Goal: Task Accomplishment & Management: Manage account settings

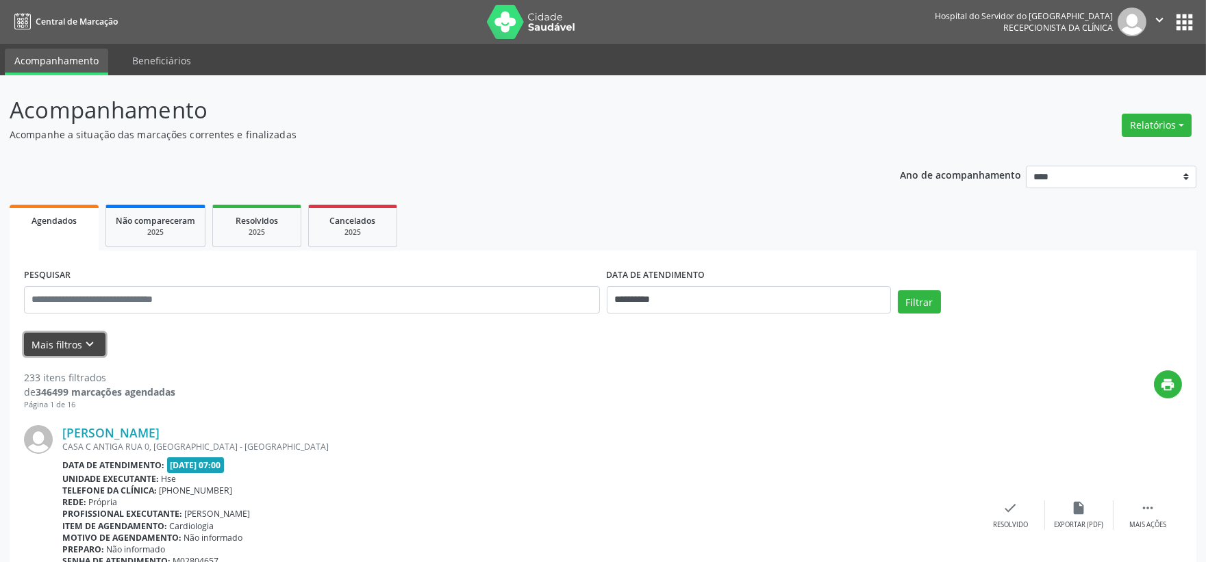
click at [69, 333] on button "Mais filtros keyboard_arrow_down" at bounding box center [64, 345] width 81 height 24
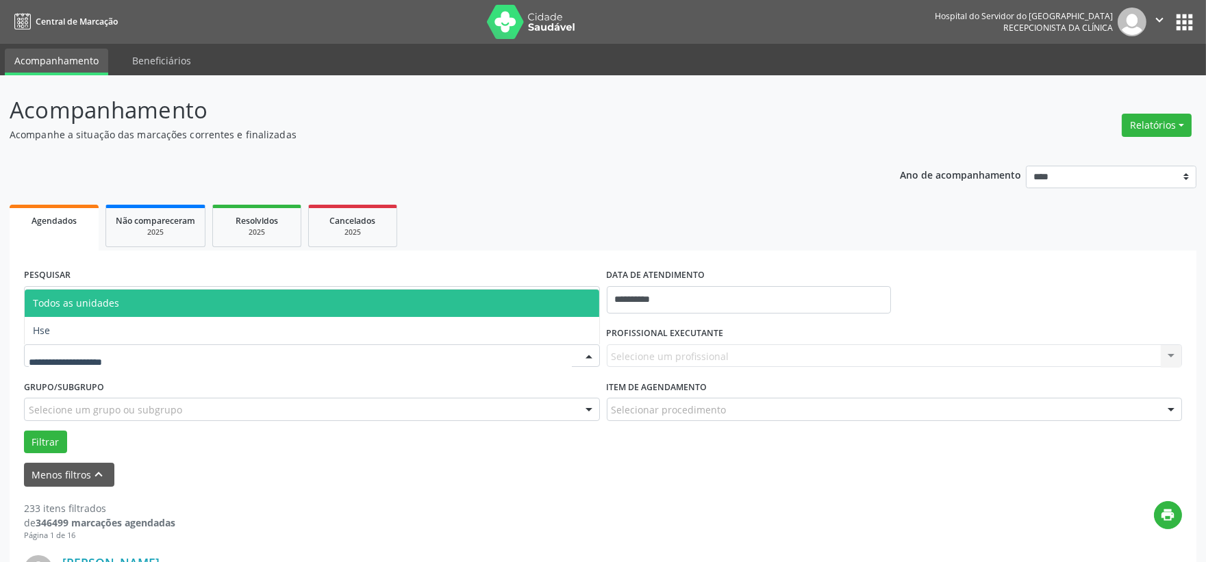
click at [101, 344] on div at bounding box center [312, 355] width 576 height 23
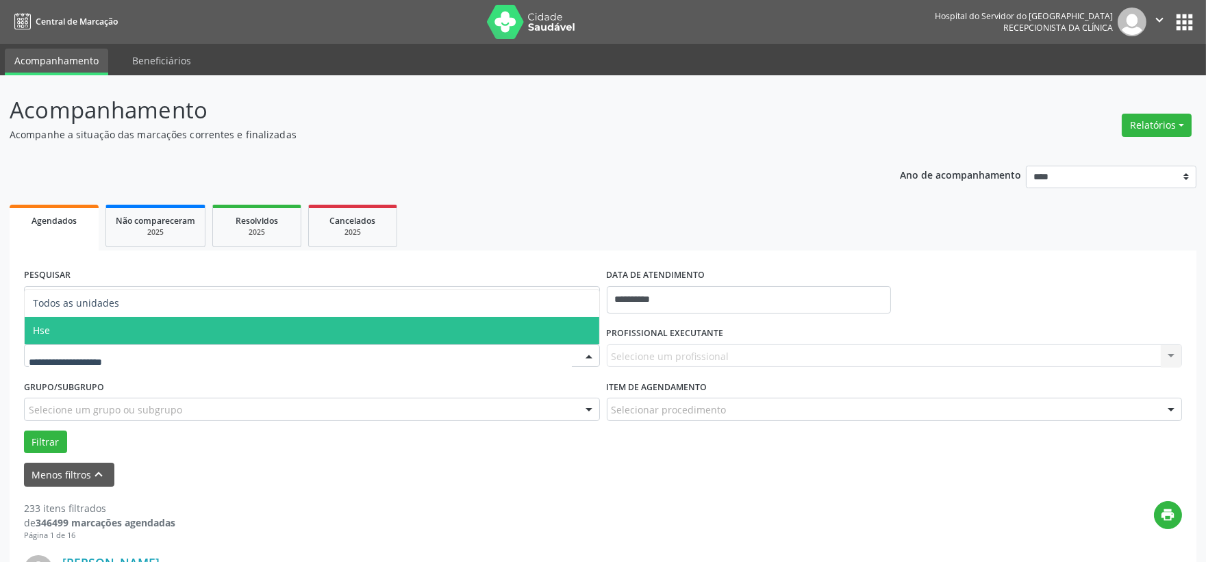
click at [90, 323] on span "Hse" at bounding box center [312, 330] width 574 height 27
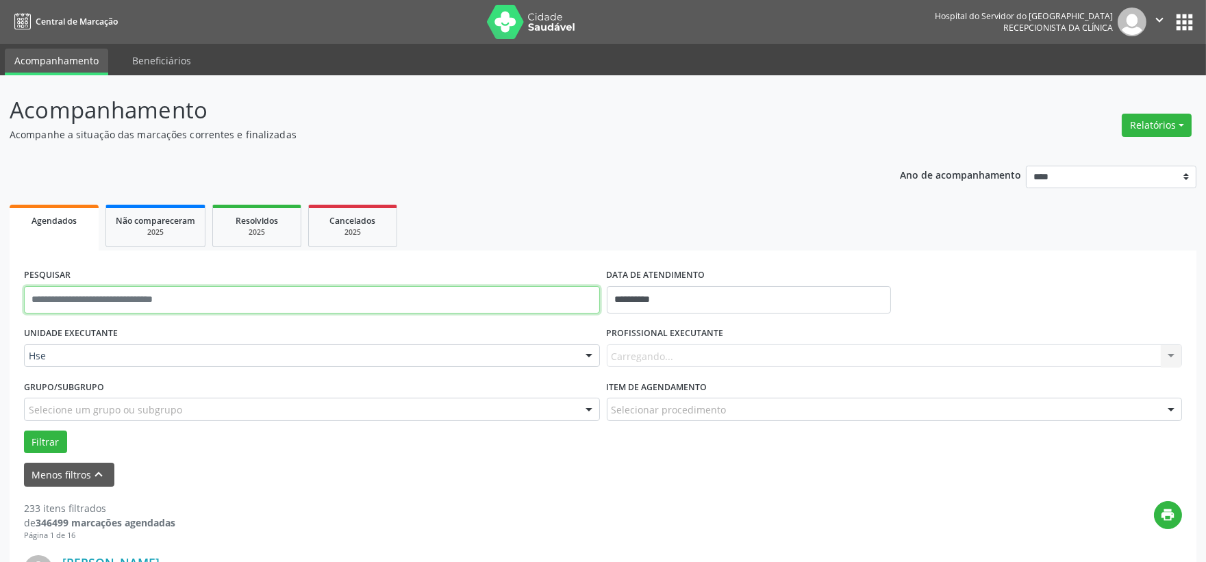
click at [89, 303] on input "text" at bounding box center [312, 299] width 576 height 27
click at [626, 336] on label "PROFISSIONAL EXECUTANTE" at bounding box center [665, 333] width 117 height 21
click at [632, 323] on label "PROFISSIONAL EXECUTANTE" at bounding box center [665, 333] width 117 height 21
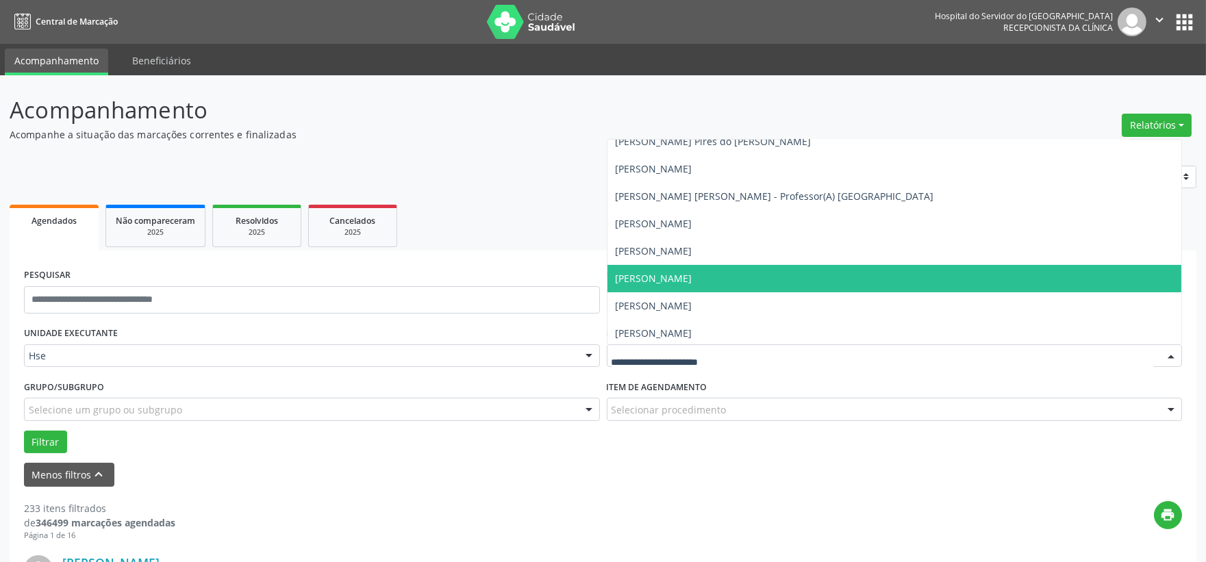
scroll to position [608, 0]
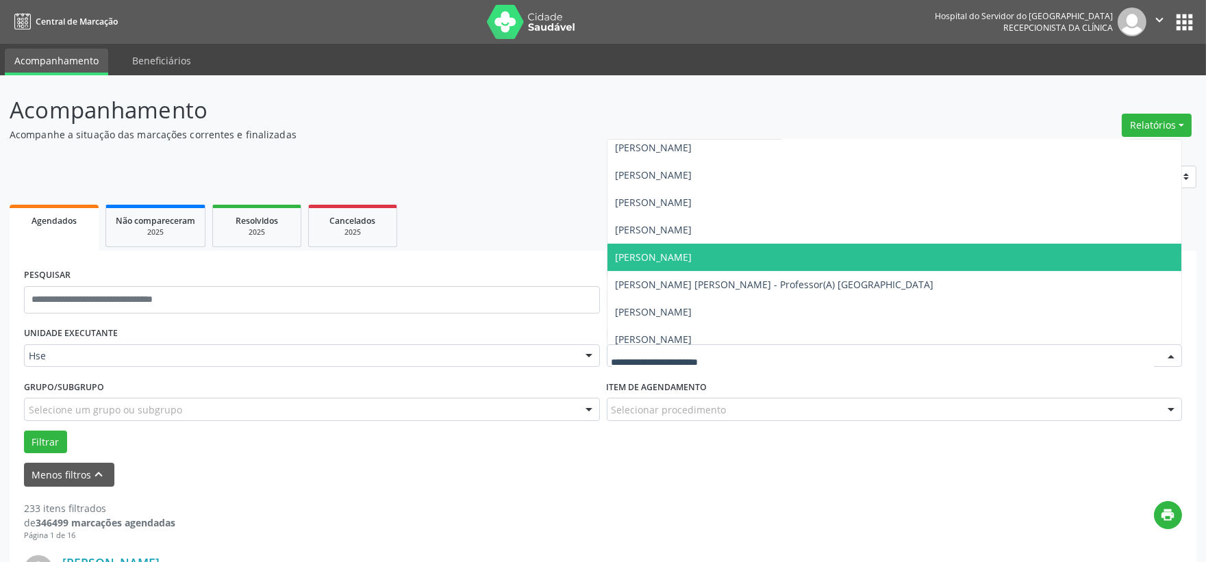
click at [674, 255] on span "[PERSON_NAME]" at bounding box center [654, 257] width 77 height 13
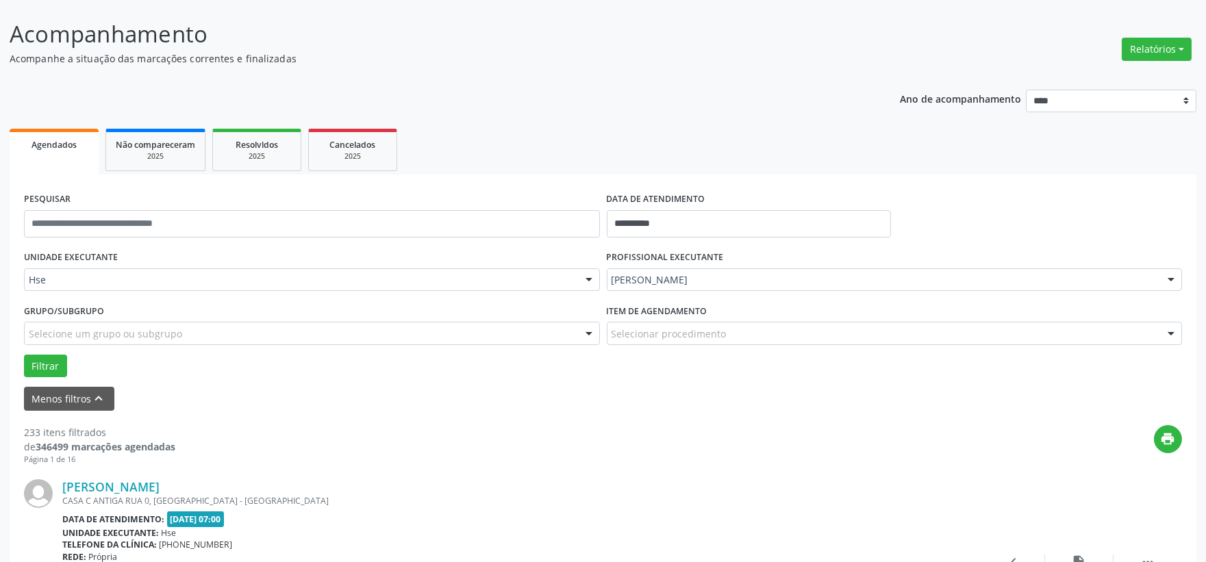
scroll to position [152, 0]
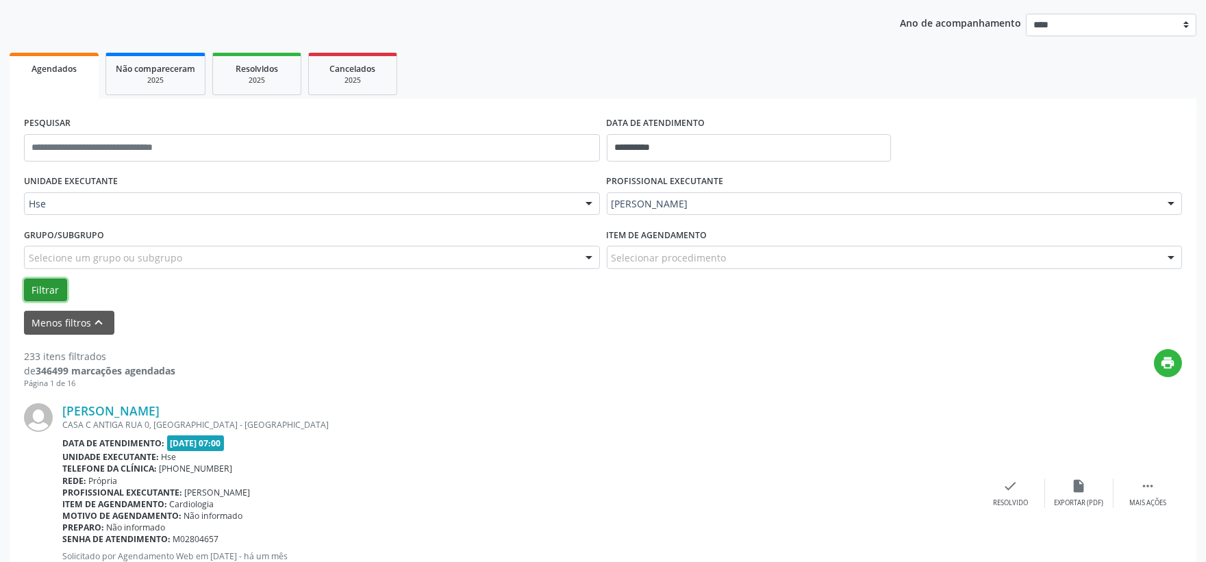
click at [42, 289] on button "Filtrar" at bounding box center [45, 290] width 43 height 23
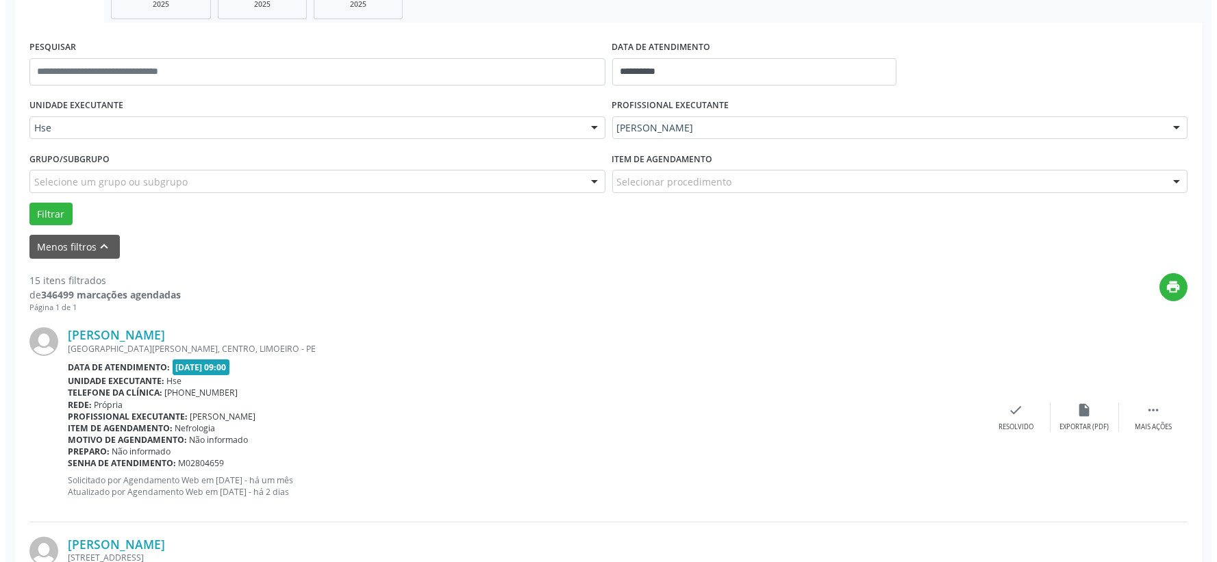
scroll to position [304, 0]
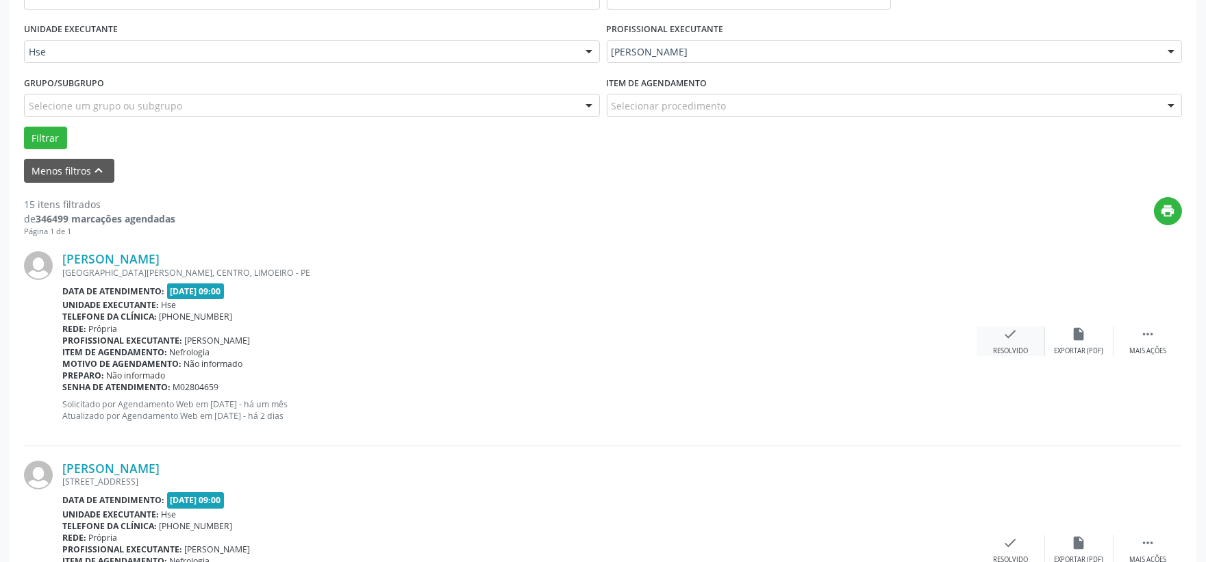
click at [1000, 338] on div "check Resolvido" at bounding box center [1010, 341] width 68 height 29
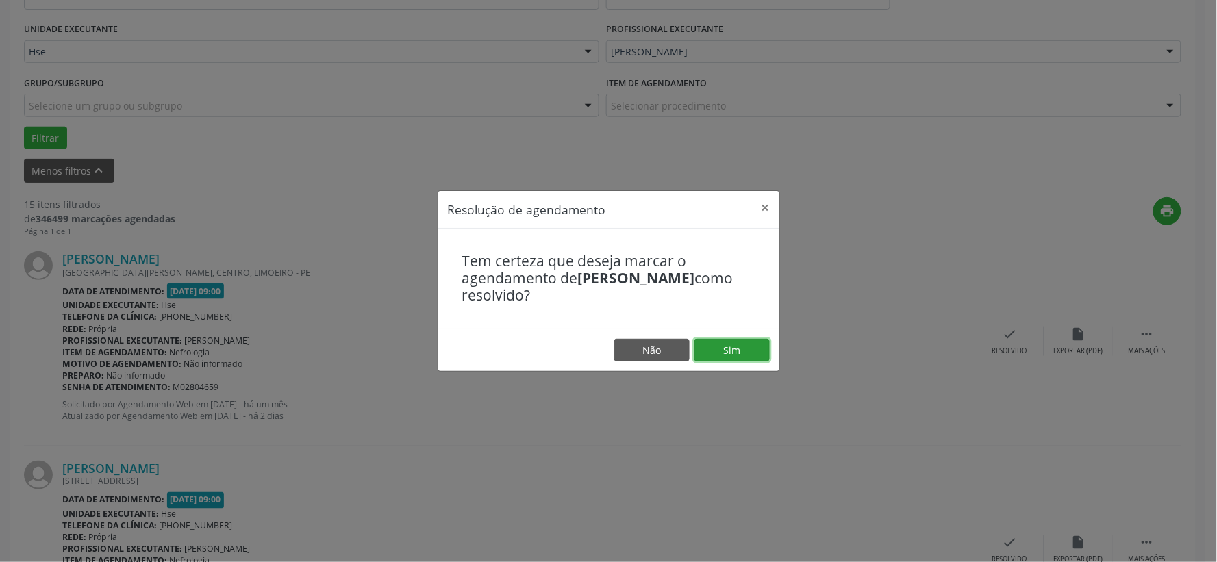
click at [726, 344] on button "Sim" at bounding box center [731, 350] width 75 height 23
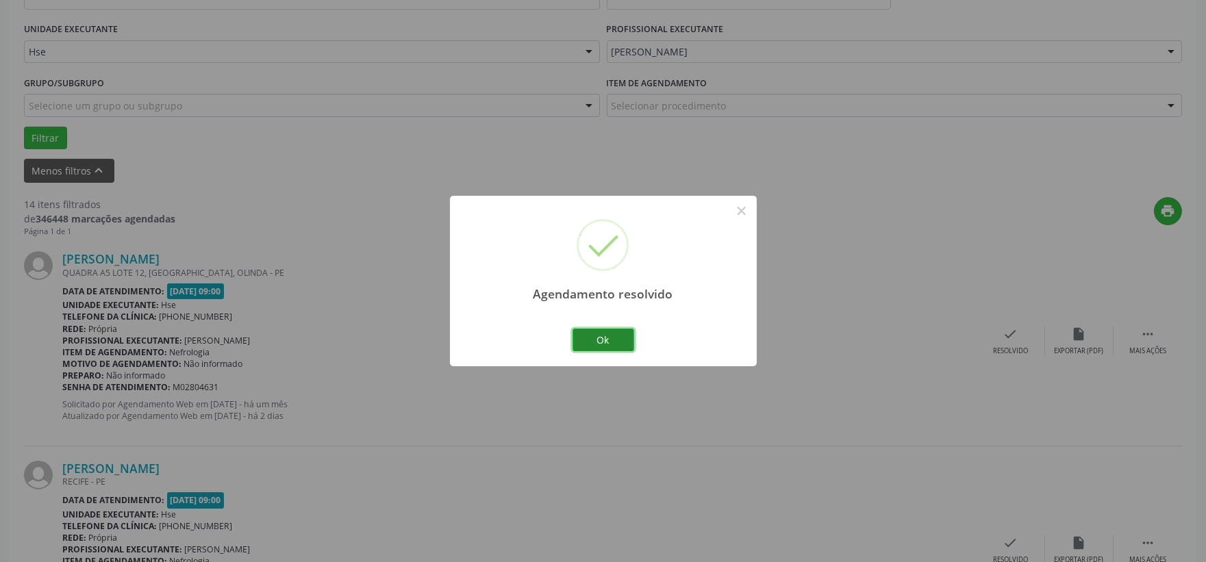
click at [605, 343] on button "Ok" at bounding box center [603, 340] width 62 height 23
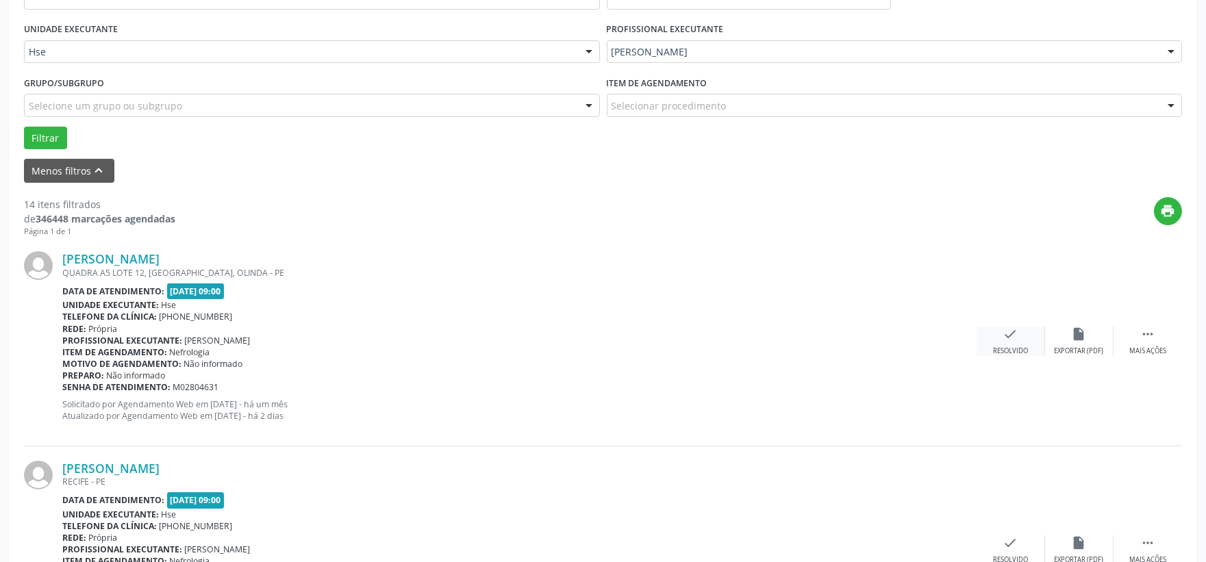
click at [1010, 336] on icon "check" at bounding box center [1010, 334] width 15 height 15
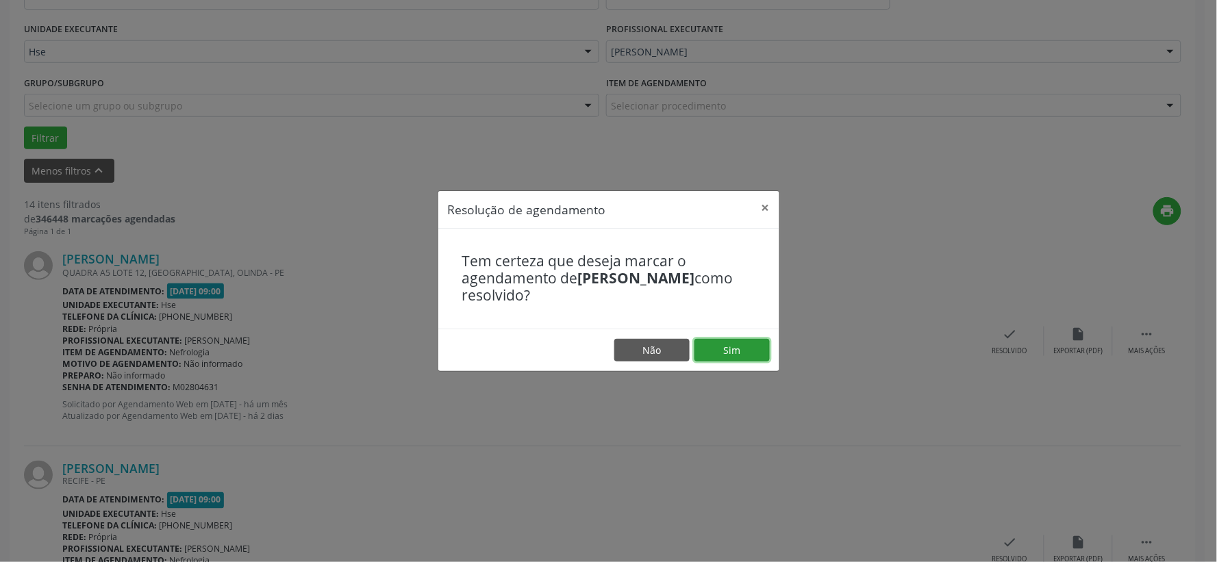
click at [737, 349] on button "Sim" at bounding box center [731, 350] width 75 height 23
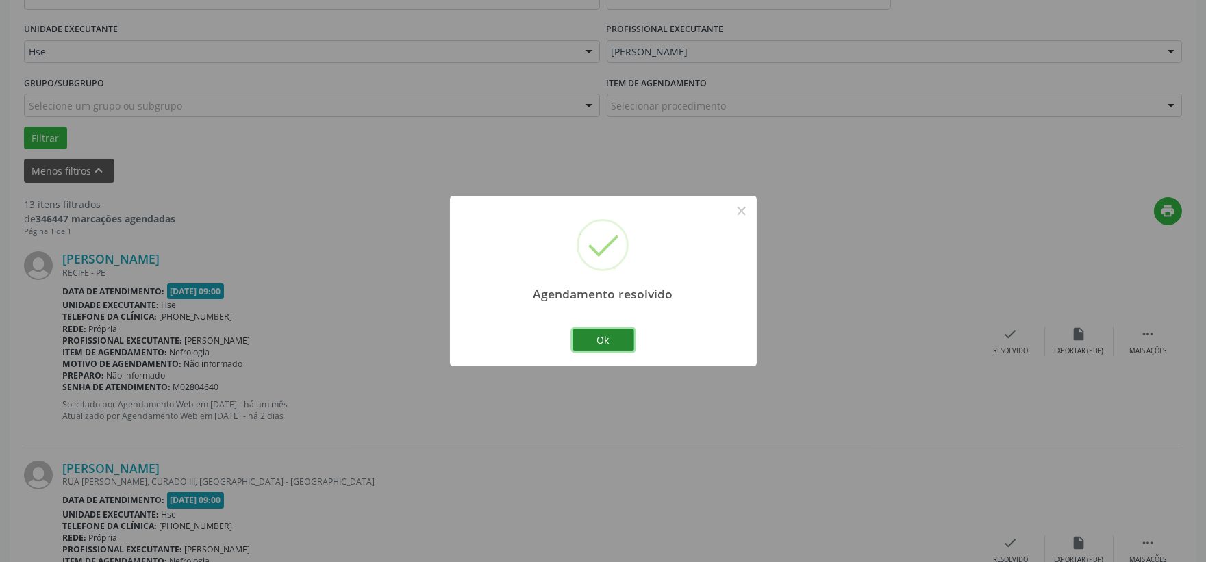
click at [613, 339] on button "Ok" at bounding box center [603, 340] width 62 height 23
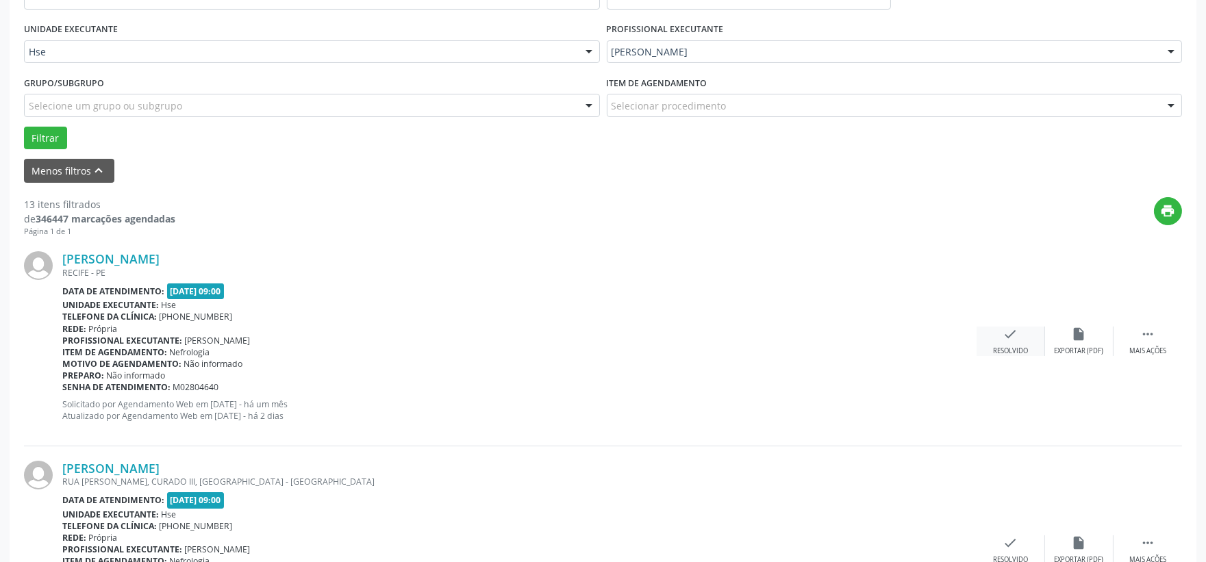
click at [1009, 331] on icon "check" at bounding box center [1010, 334] width 15 height 15
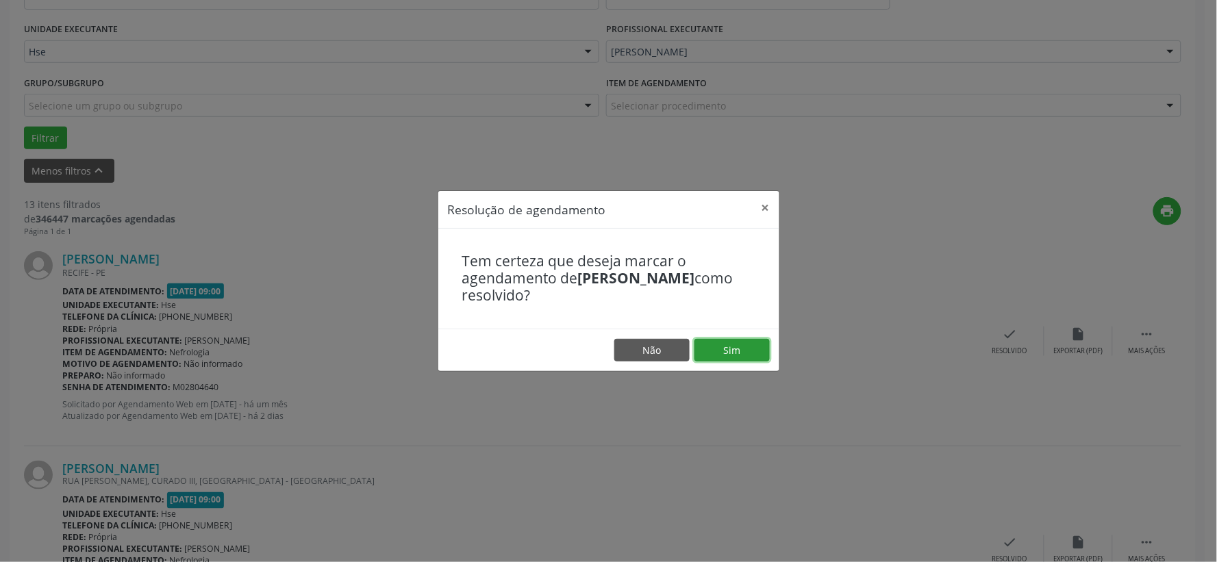
click at [735, 345] on button "Sim" at bounding box center [731, 350] width 75 height 23
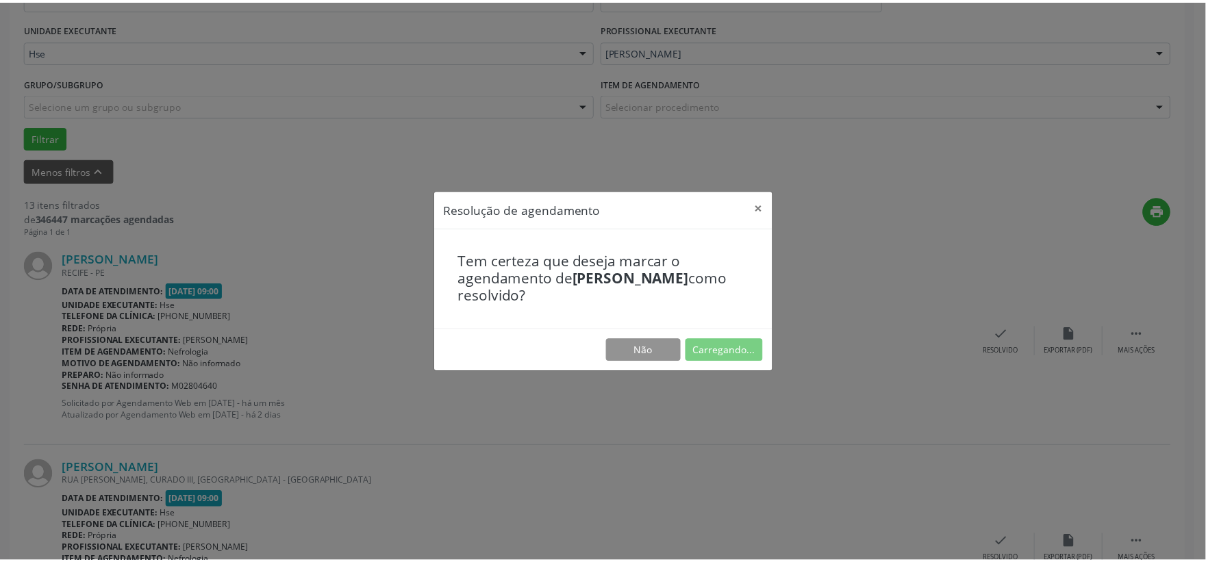
scroll to position [21, 0]
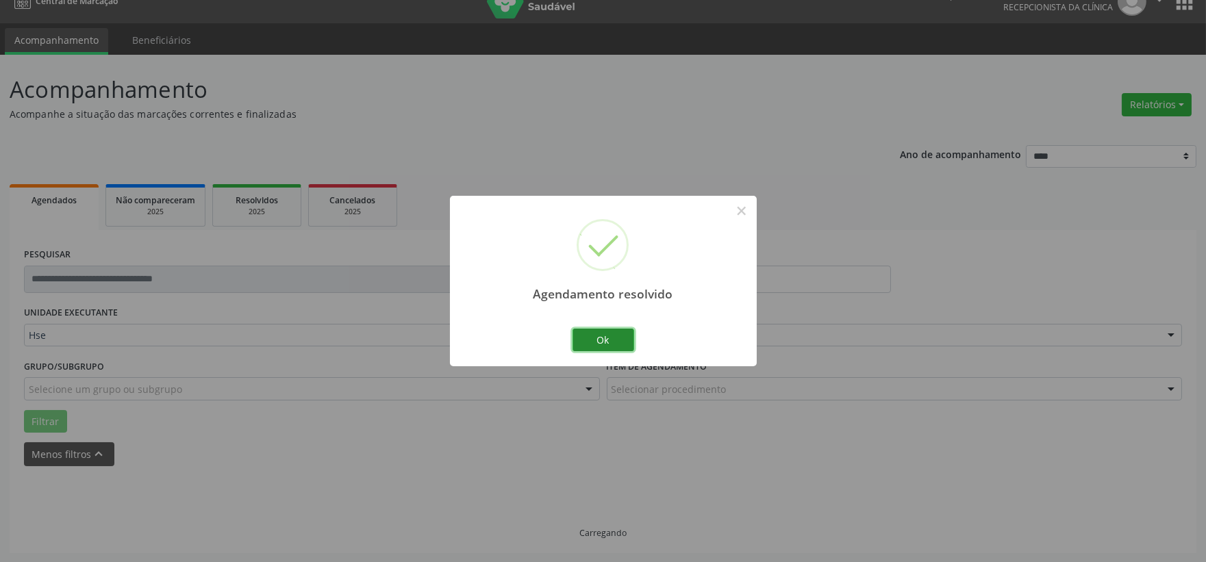
click at [624, 333] on button "Ok" at bounding box center [603, 340] width 62 height 23
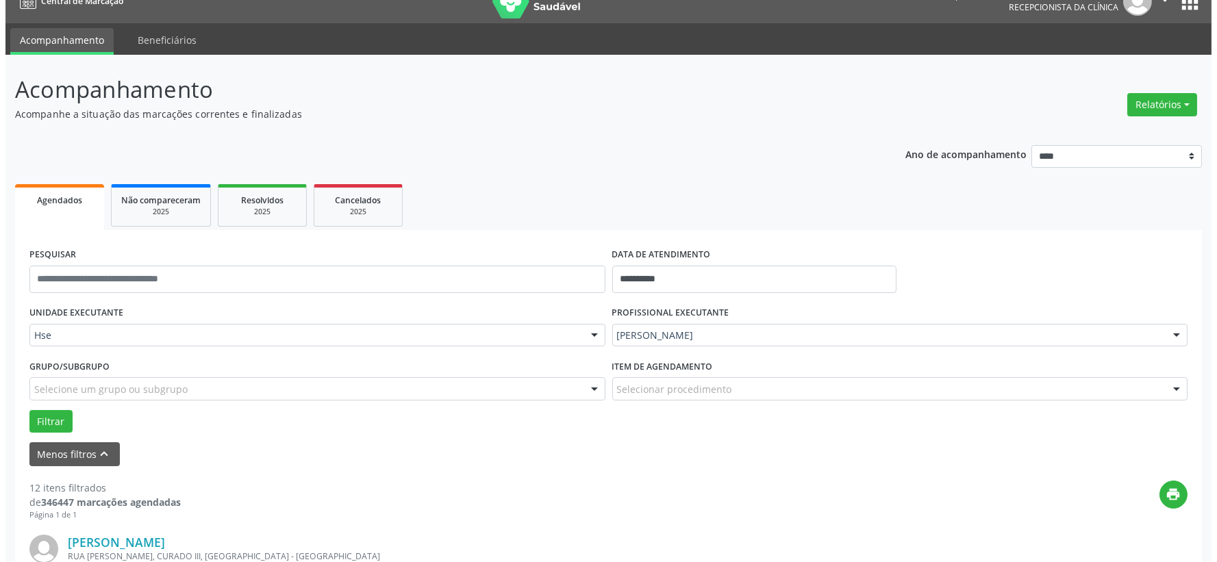
scroll to position [173, 0]
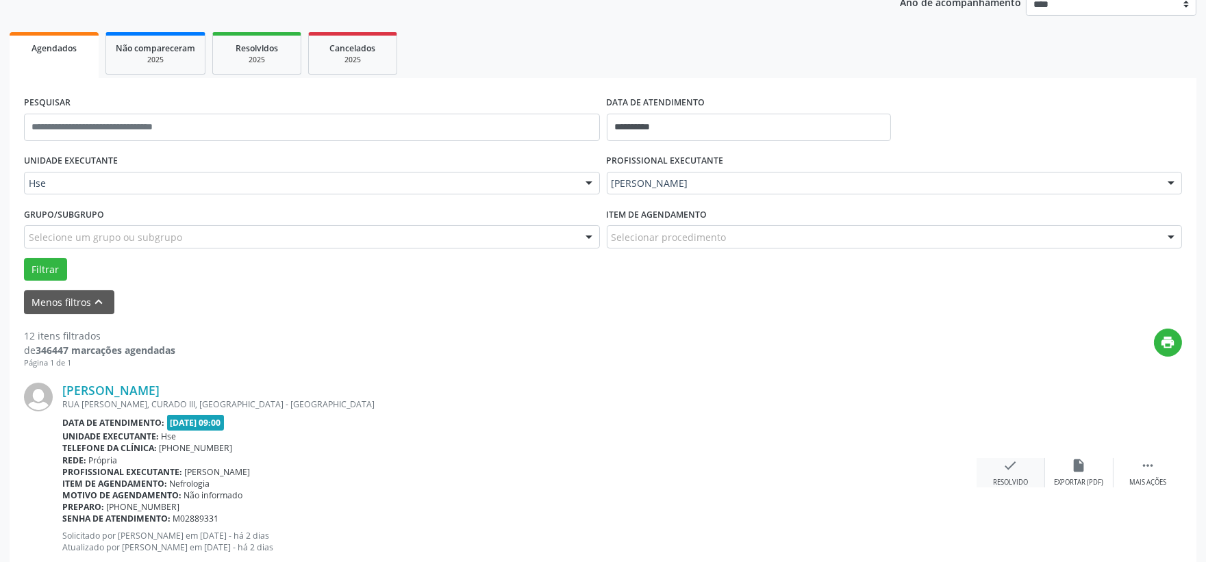
click at [1002, 470] on div "check Resolvido" at bounding box center [1010, 472] width 68 height 29
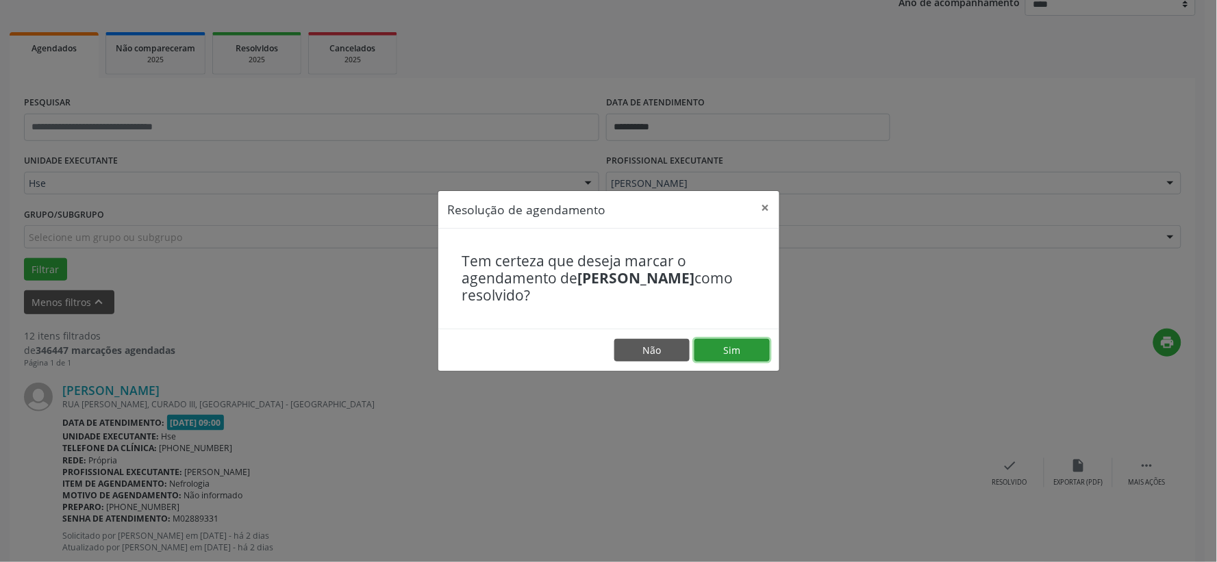
click at [733, 340] on button "Sim" at bounding box center [731, 350] width 75 height 23
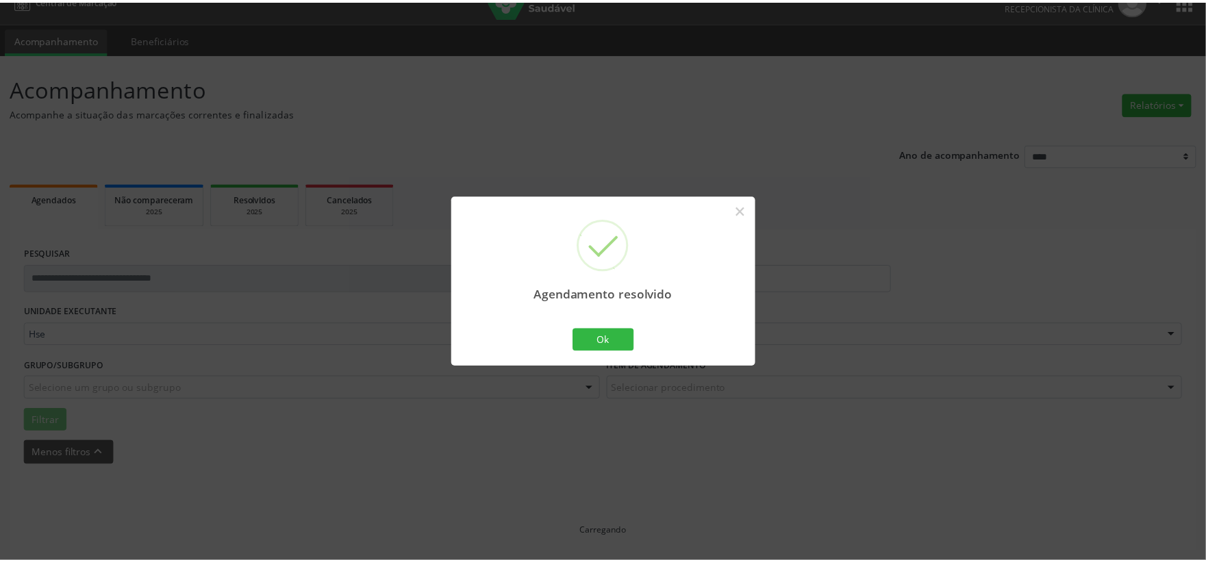
scroll to position [21, 0]
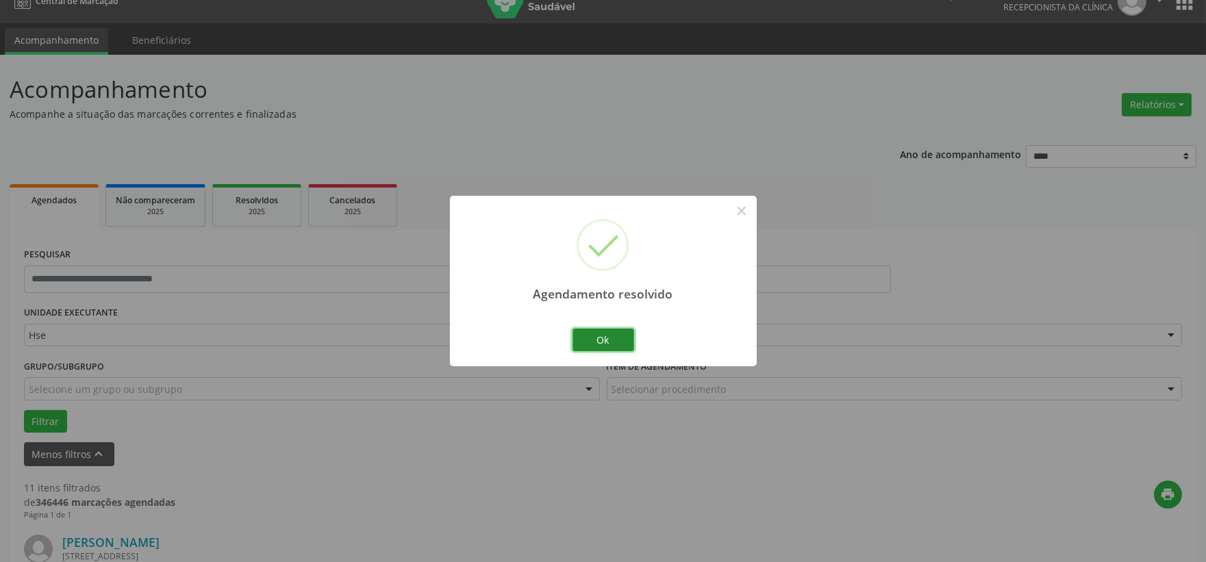
click at [605, 344] on button "Ok" at bounding box center [603, 340] width 62 height 23
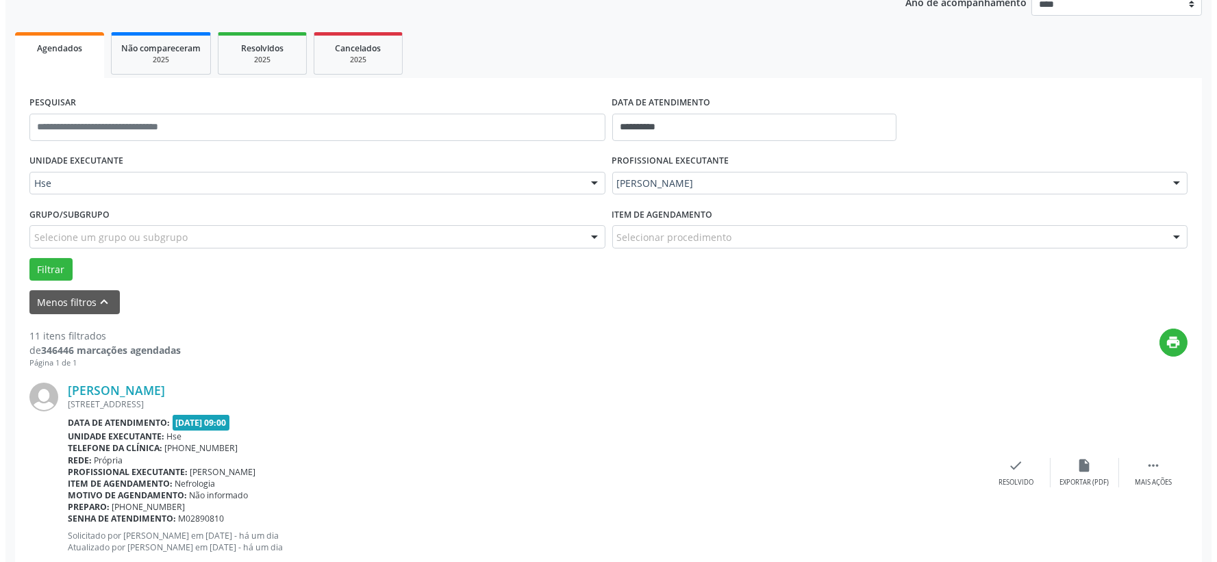
scroll to position [249, 0]
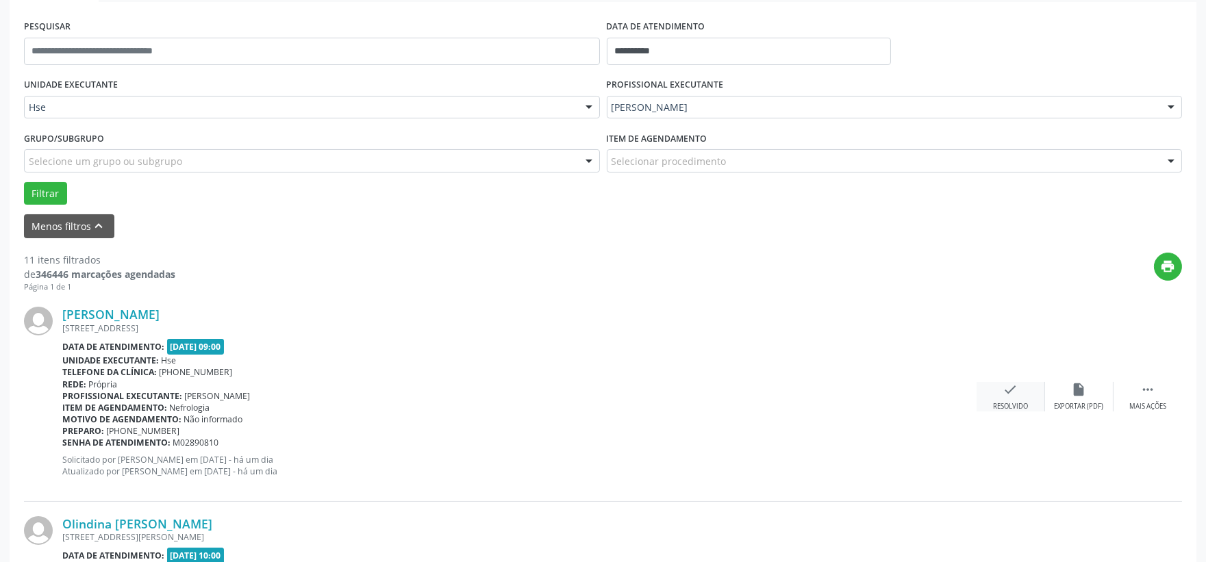
click at [1004, 395] on icon "check" at bounding box center [1010, 389] width 15 height 15
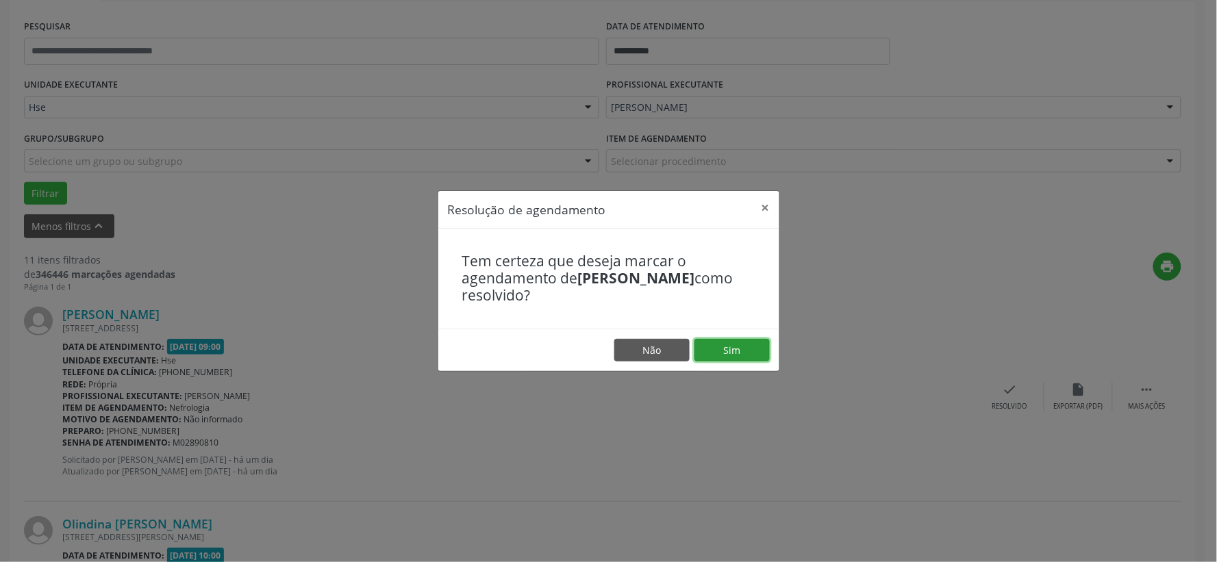
click at [731, 344] on button "Sim" at bounding box center [731, 350] width 75 height 23
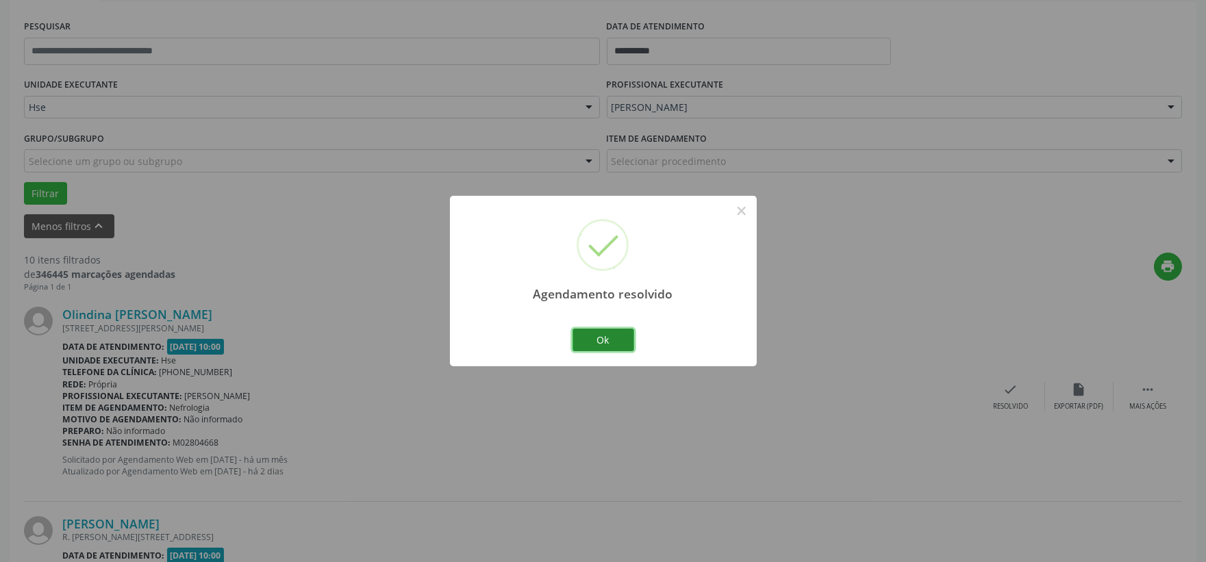
click at [603, 336] on button "Ok" at bounding box center [603, 340] width 62 height 23
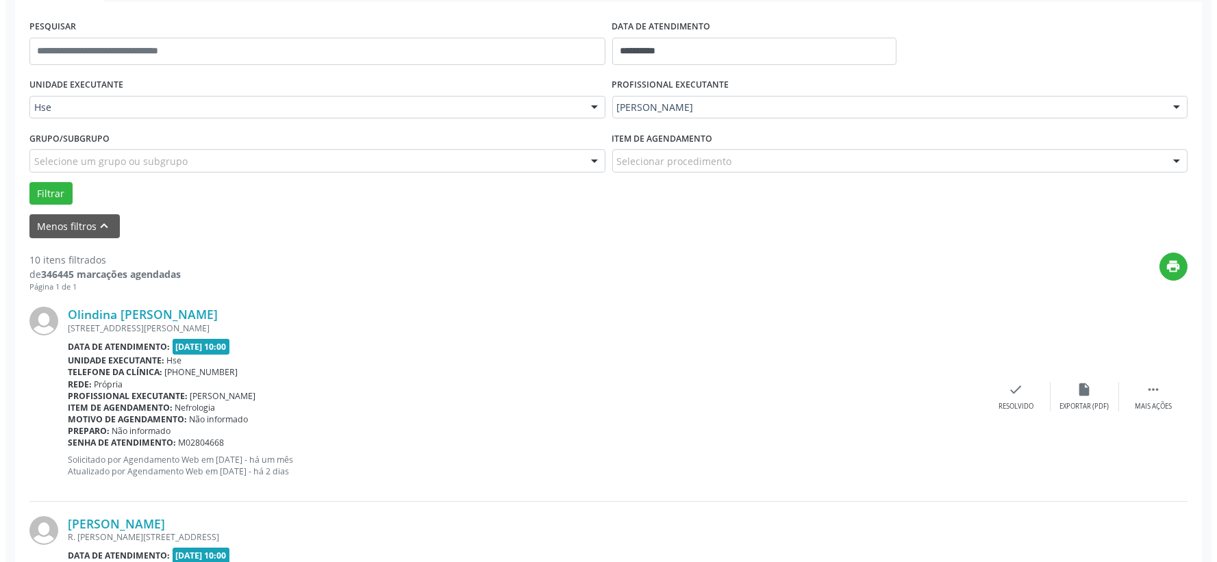
scroll to position [325, 0]
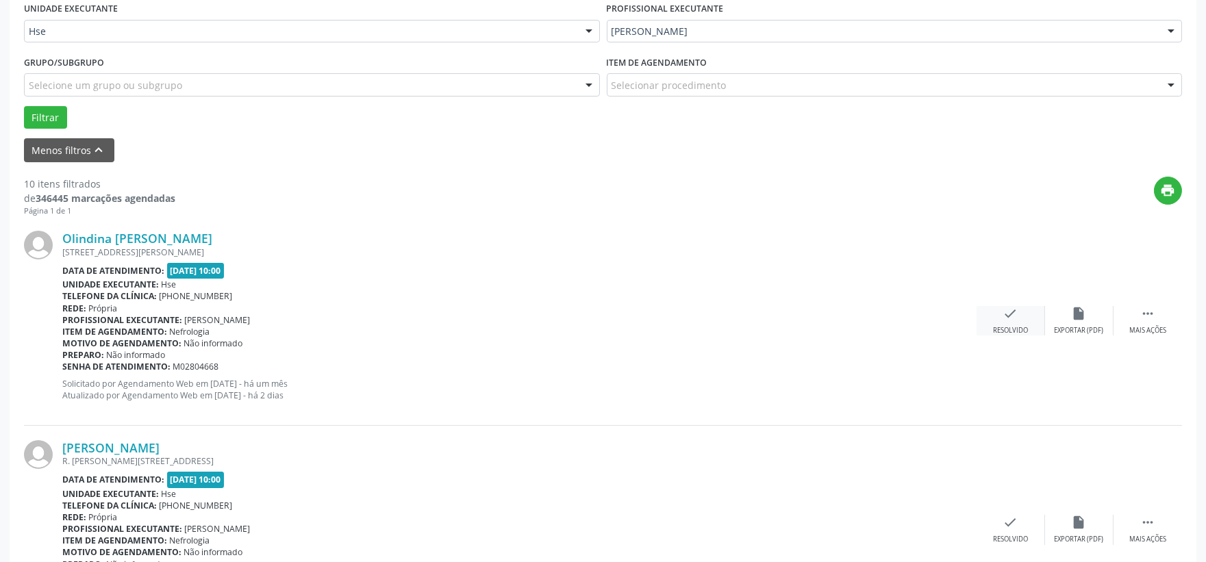
click at [1009, 322] on div "check Resolvido" at bounding box center [1010, 320] width 68 height 29
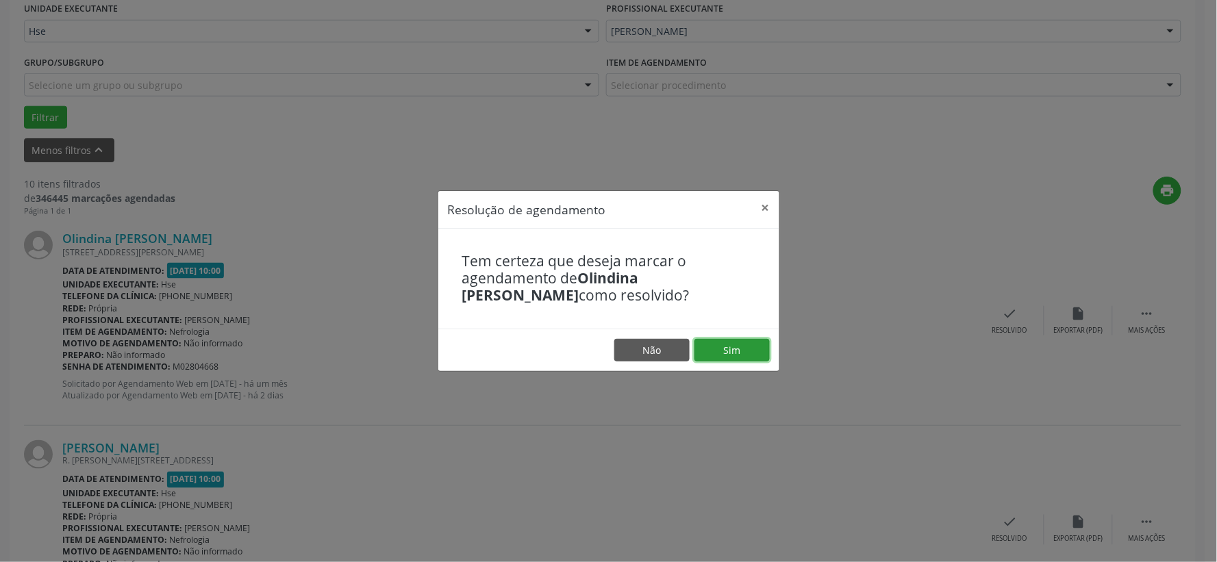
click at [746, 346] on button "Sim" at bounding box center [731, 350] width 75 height 23
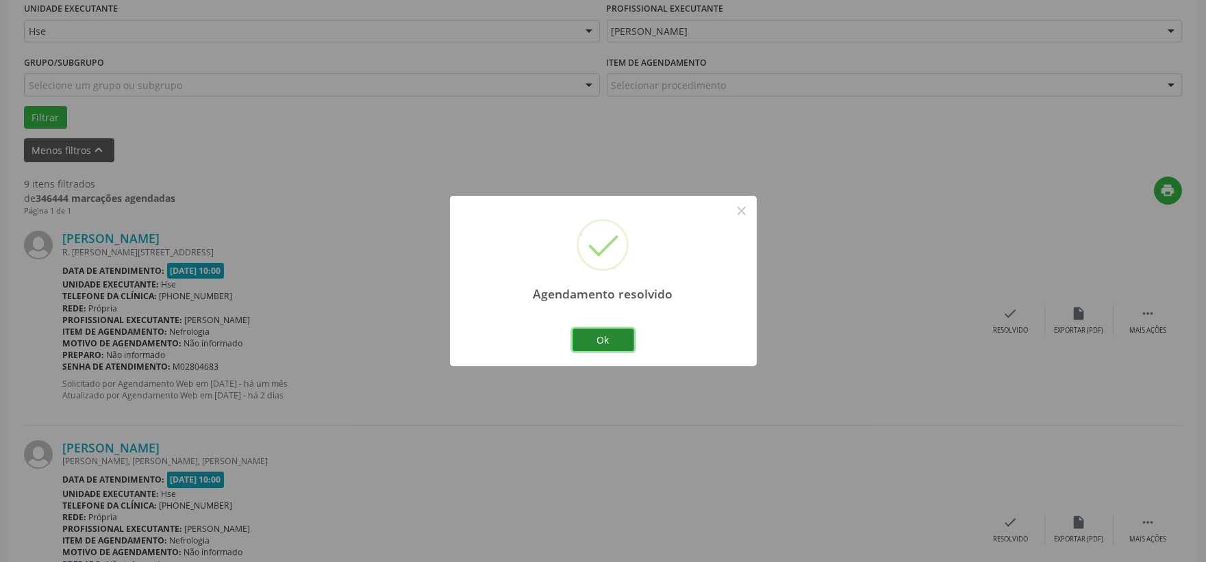
click at [611, 344] on button "Ok" at bounding box center [603, 340] width 62 height 23
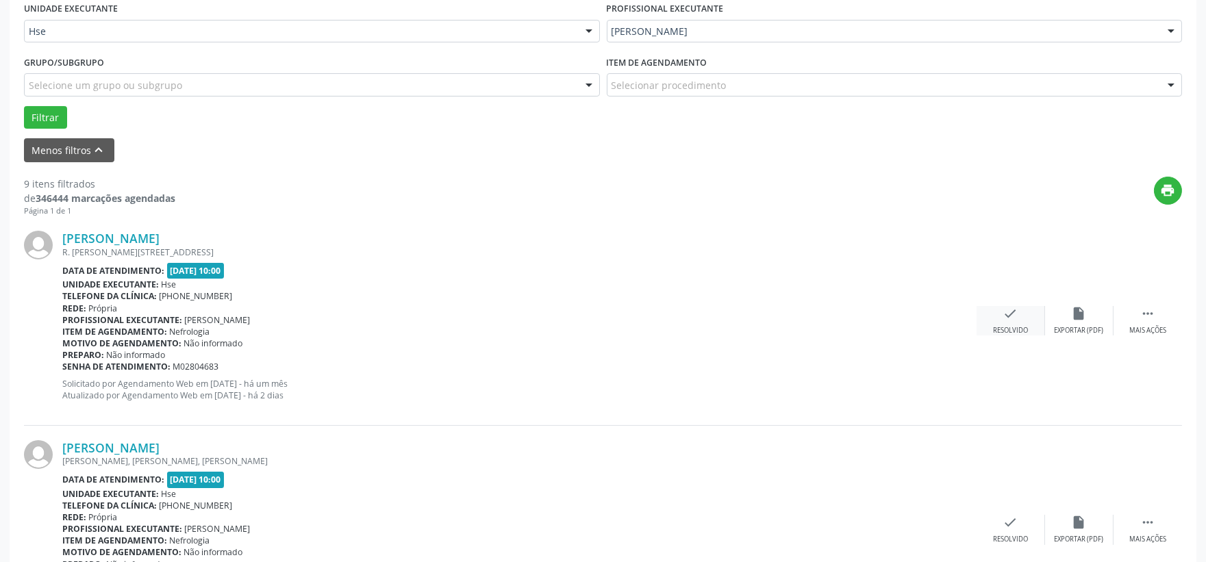
click at [1011, 313] on icon "check" at bounding box center [1010, 313] width 15 height 15
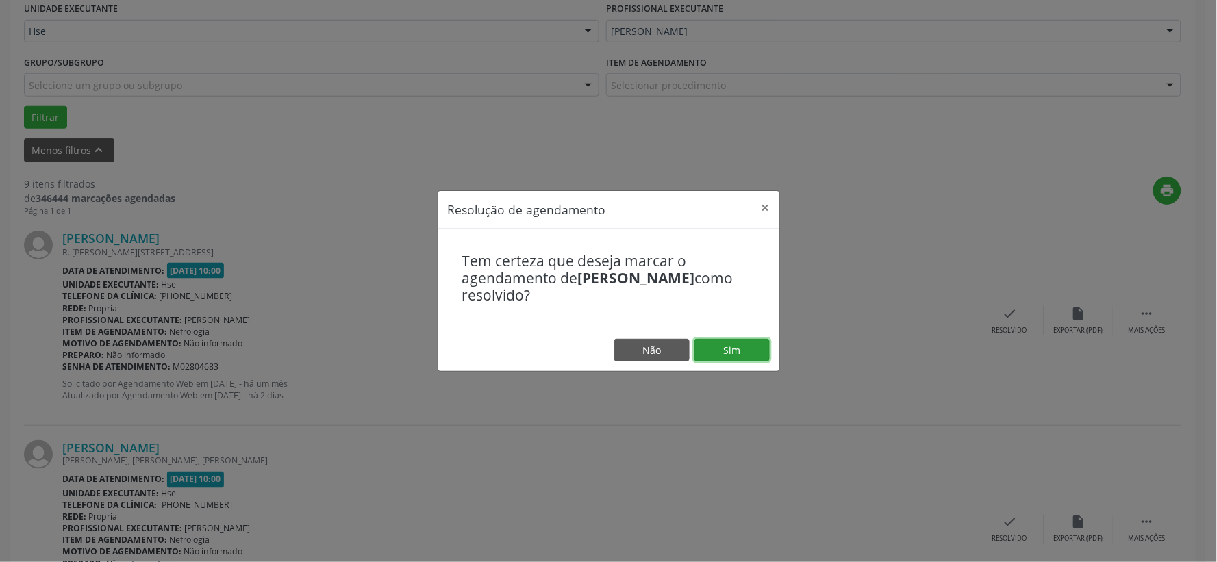
click at [739, 350] on button "Sim" at bounding box center [731, 350] width 75 height 23
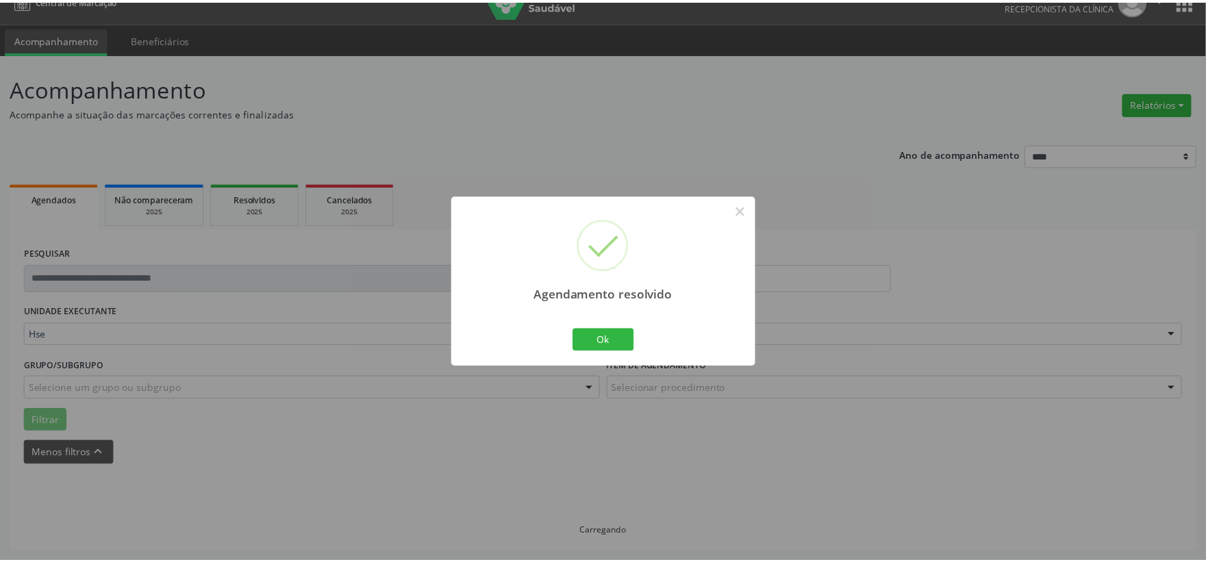
scroll to position [21, 0]
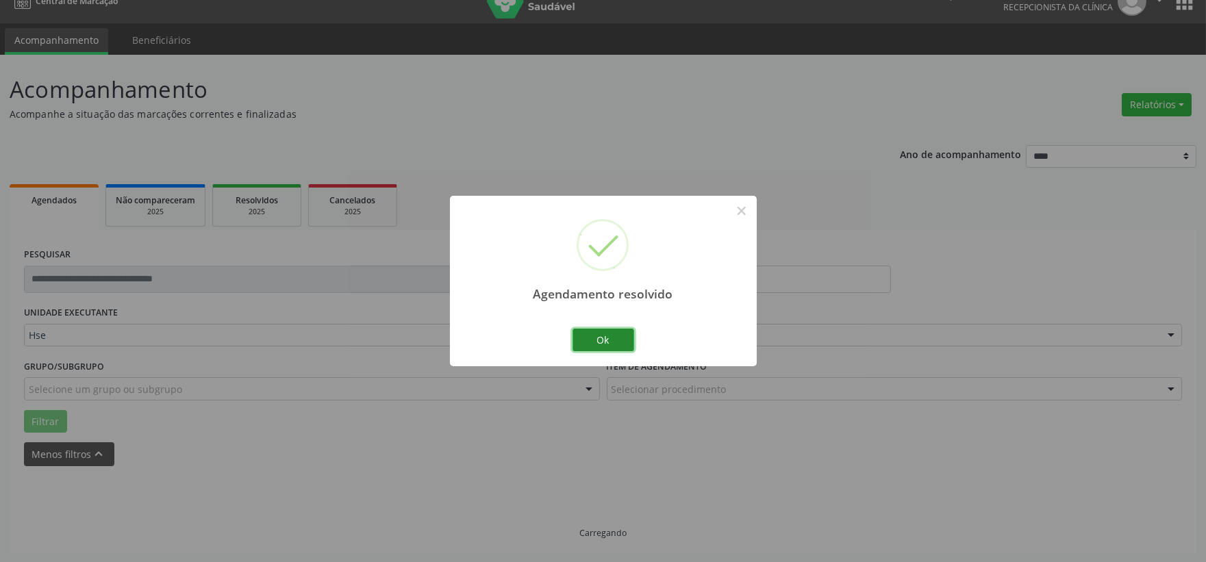
click at [613, 345] on button "Ok" at bounding box center [603, 340] width 62 height 23
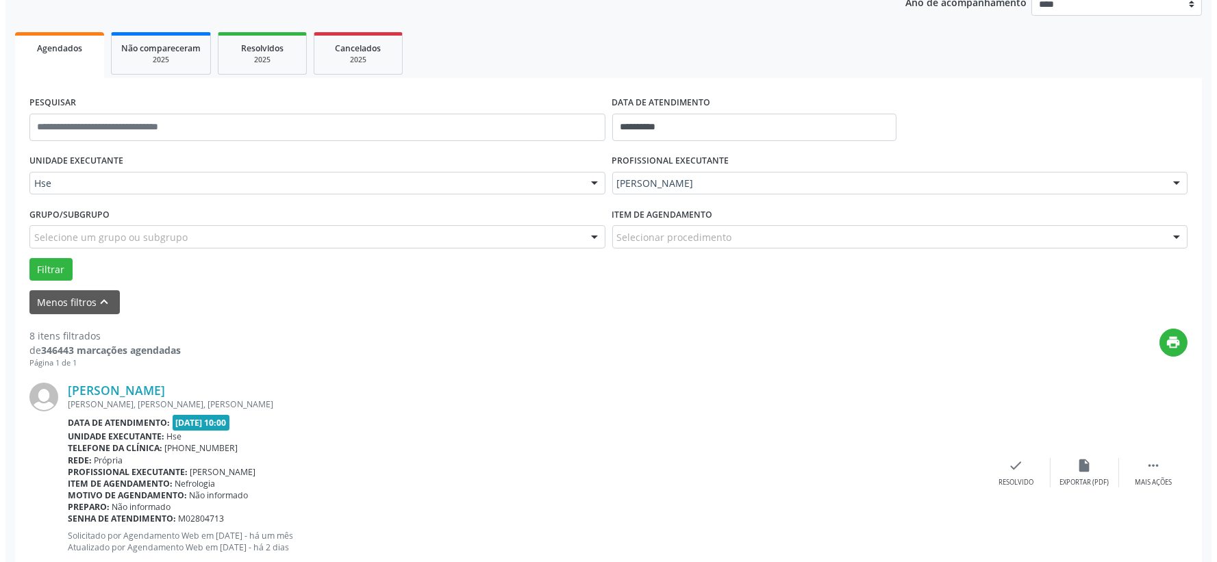
scroll to position [249, 0]
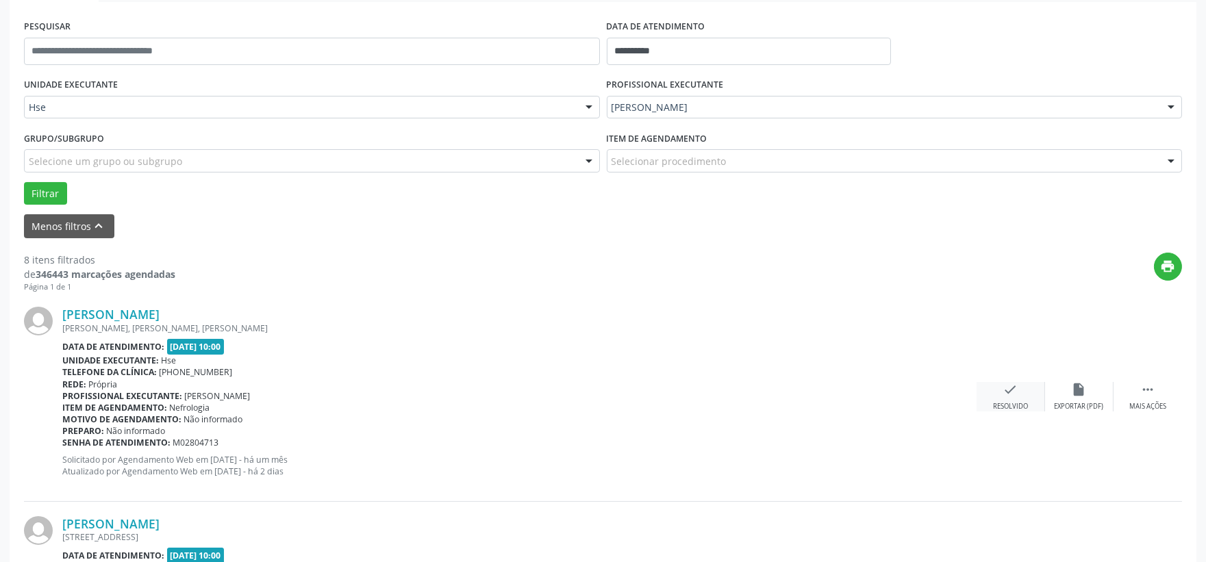
click at [1012, 393] on icon "check" at bounding box center [1010, 389] width 15 height 15
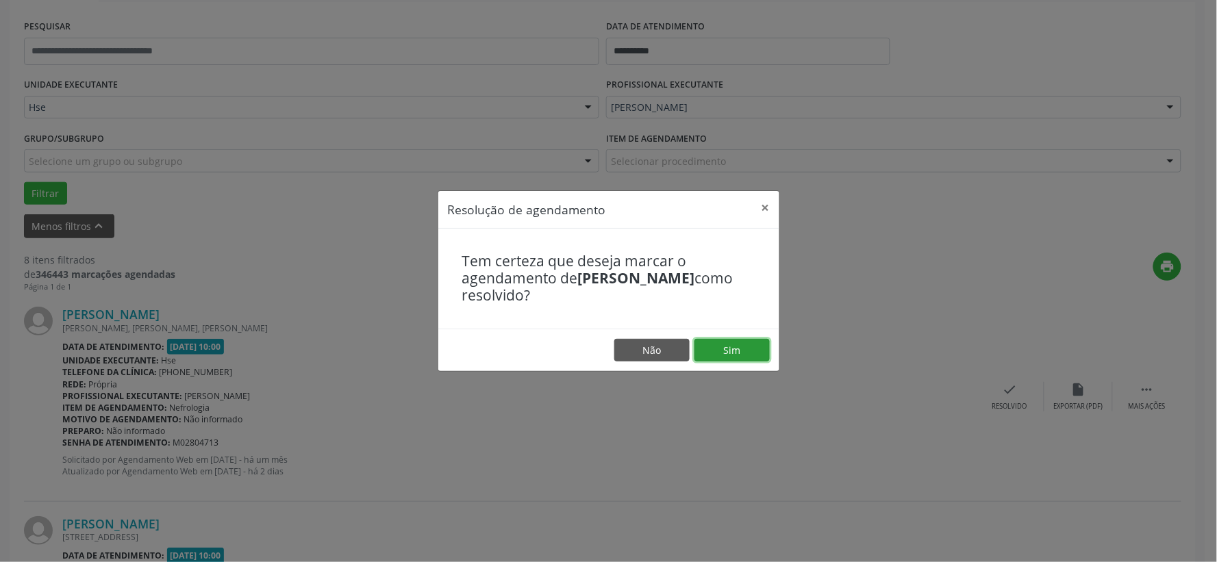
click at [744, 351] on button "Sim" at bounding box center [731, 350] width 75 height 23
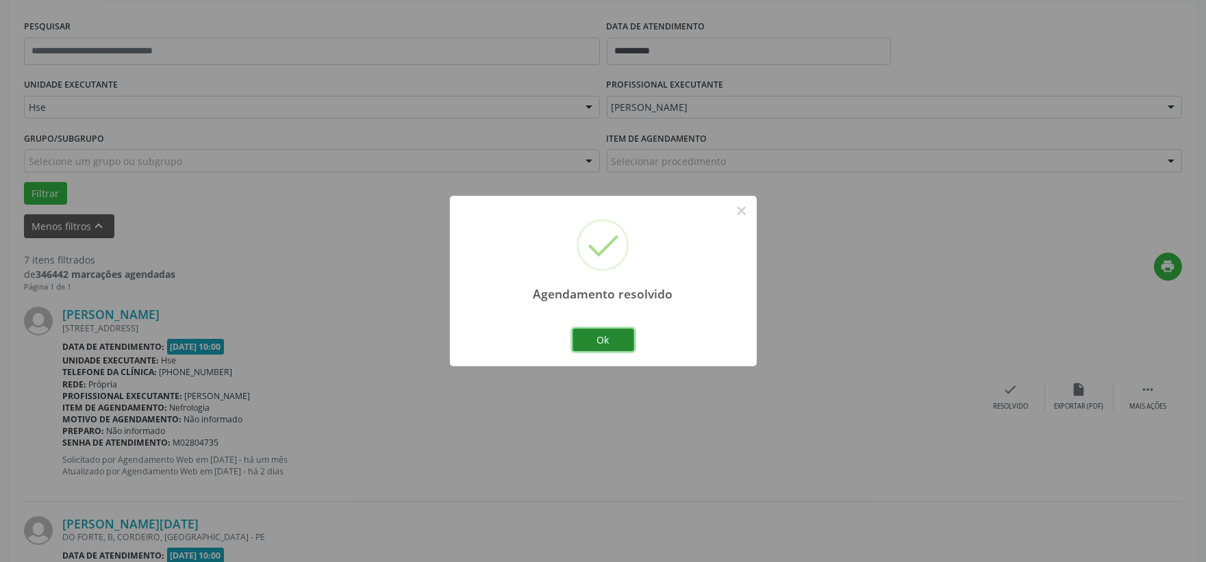
click at [613, 341] on button "Ok" at bounding box center [603, 340] width 62 height 23
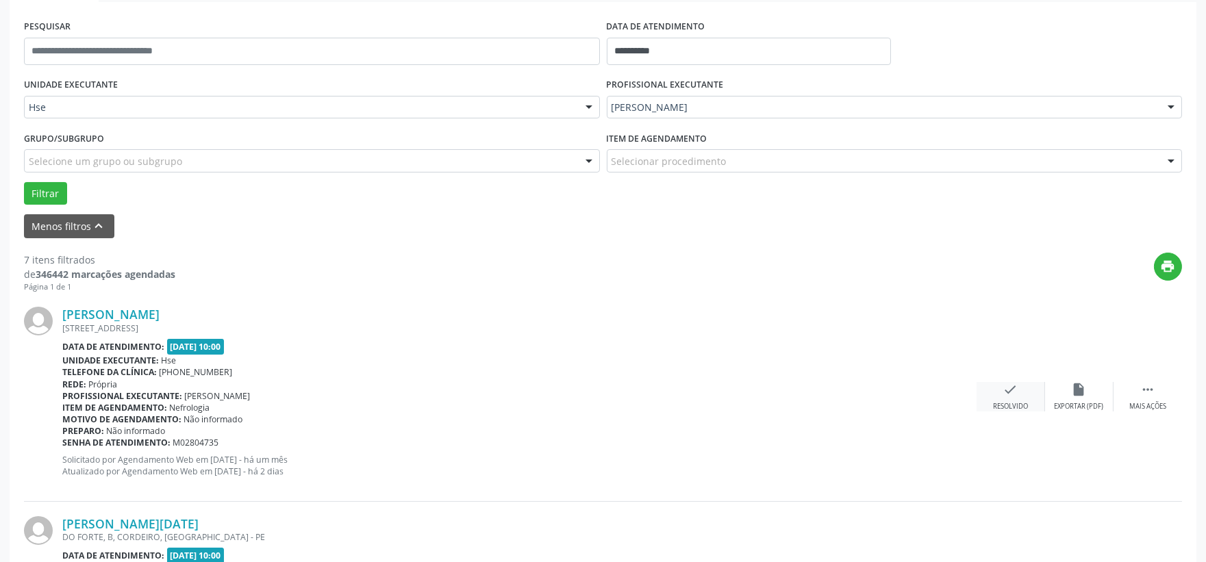
click at [1009, 392] on icon "check" at bounding box center [1010, 389] width 15 height 15
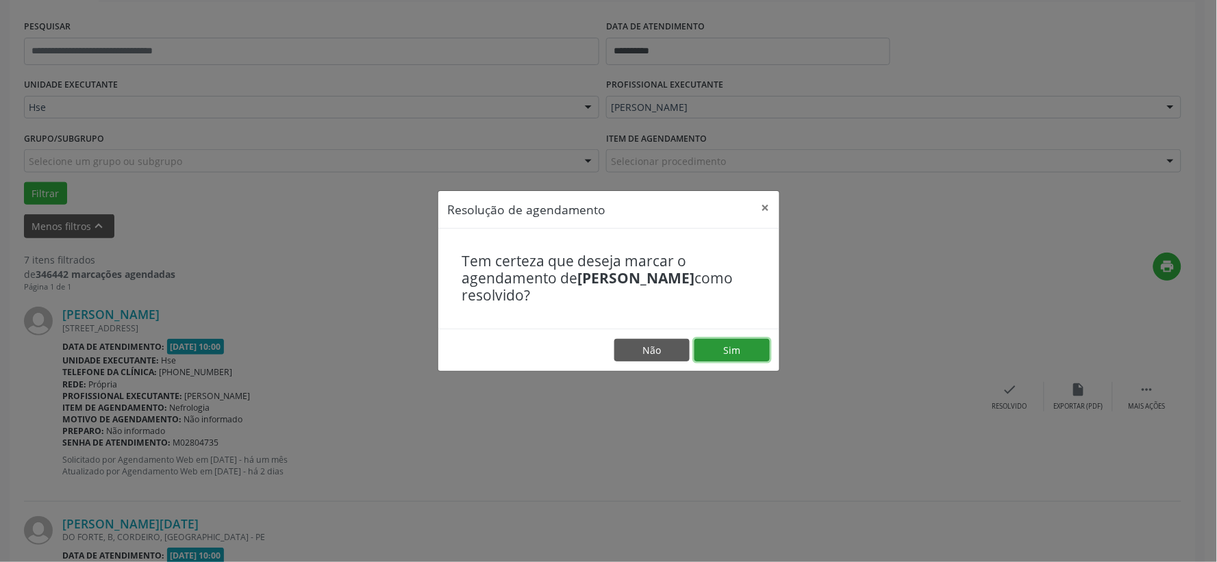
click at [731, 346] on button "Sim" at bounding box center [731, 350] width 75 height 23
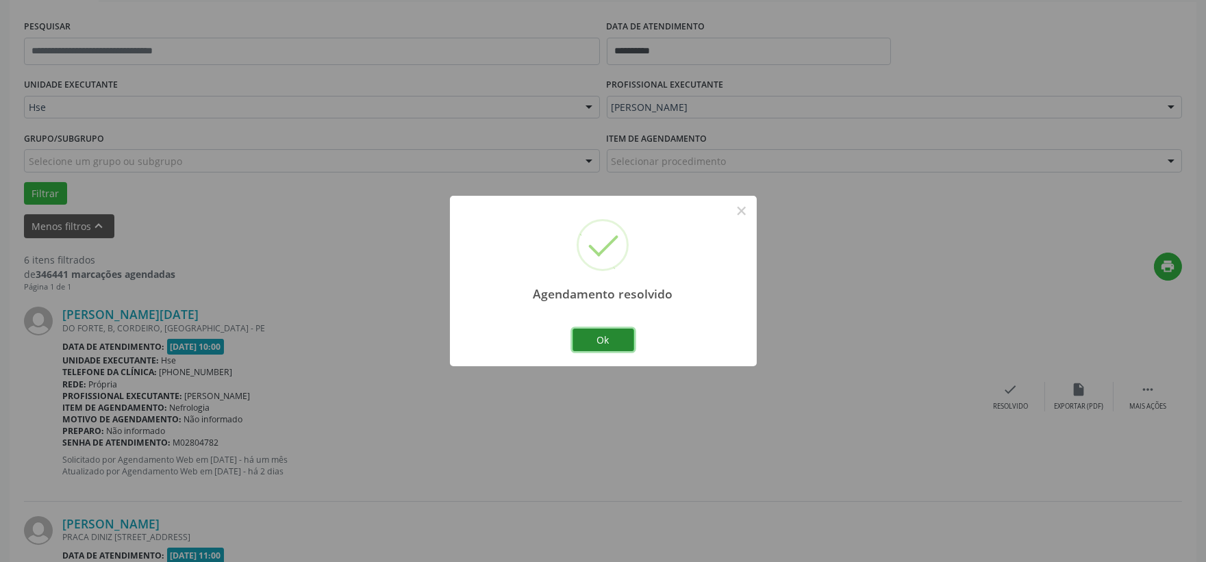
click at [603, 341] on button "Ok" at bounding box center [603, 340] width 62 height 23
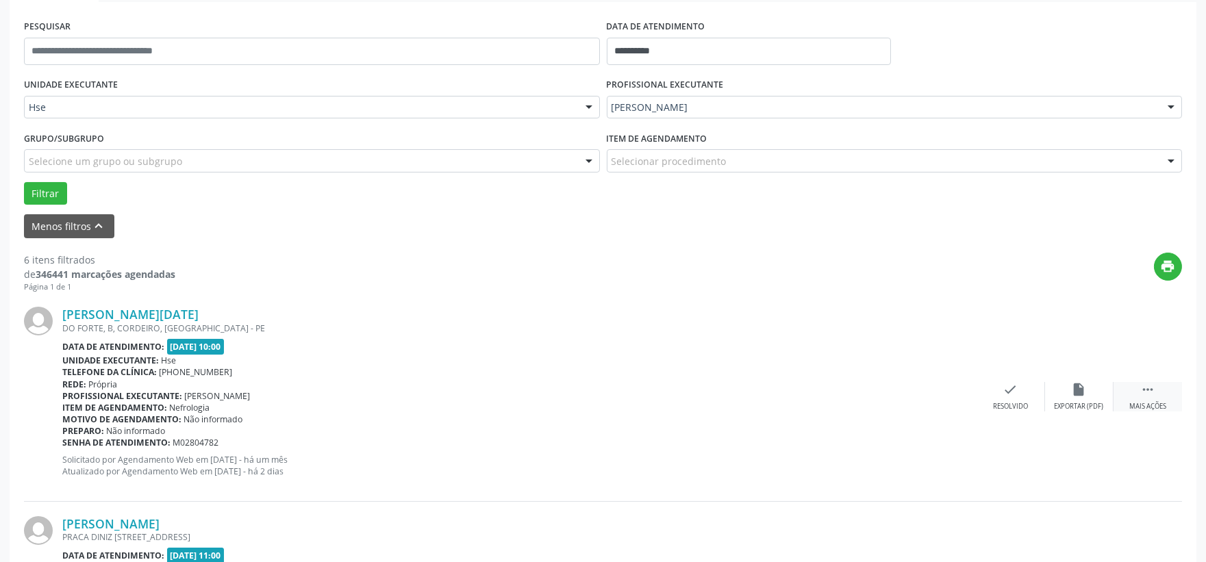
click at [1152, 393] on icon "" at bounding box center [1147, 389] width 15 height 15
click at [1087, 402] on div "Não compareceu" at bounding box center [1079, 407] width 58 height 10
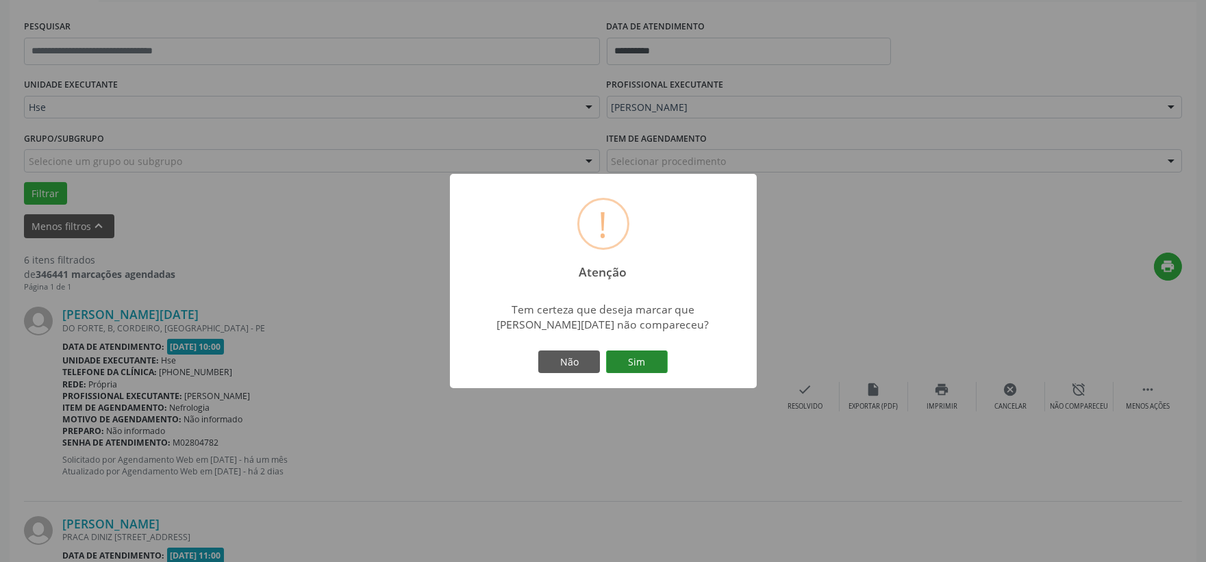
click at [646, 358] on button "Sim" at bounding box center [637, 362] width 62 height 23
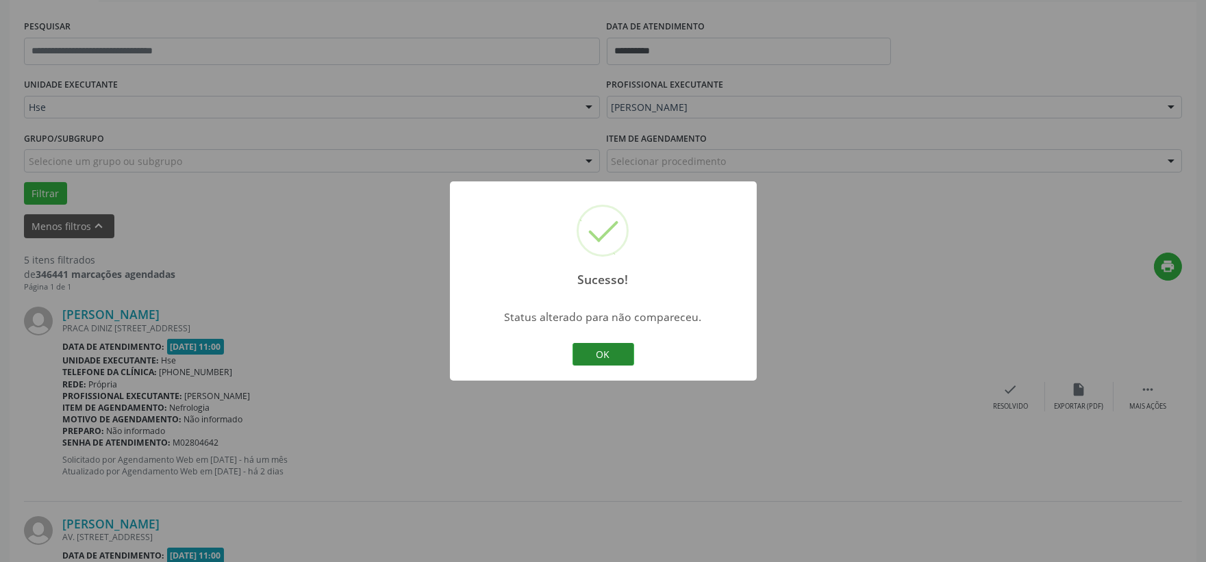
click at [607, 351] on button "OK" at bounding box center [603, 354] width 62 height 23
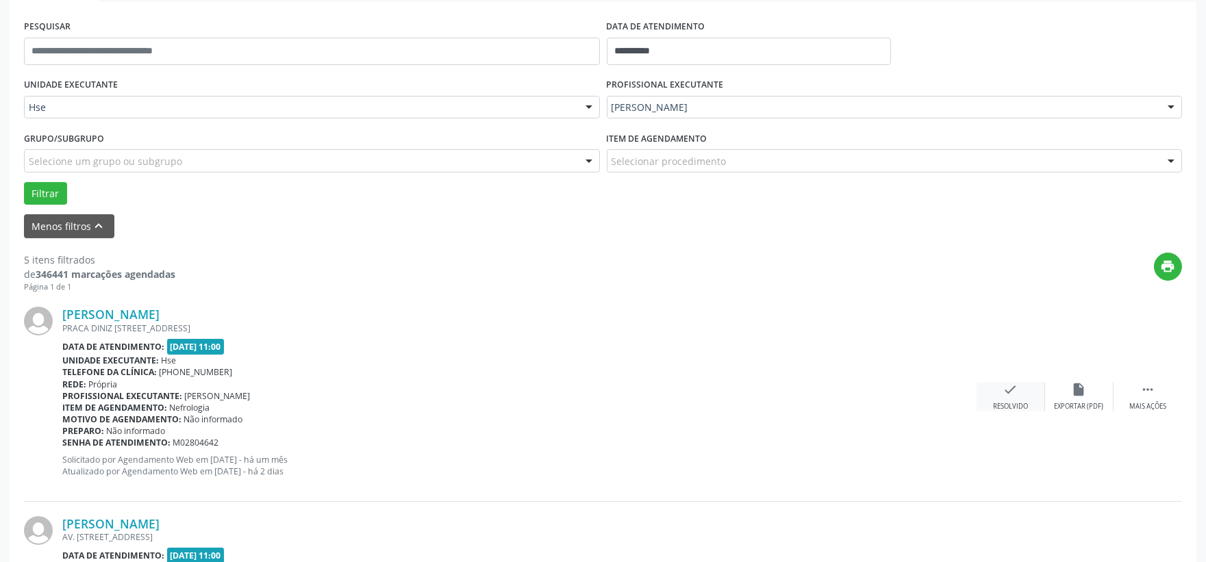
click at [1016, 392] on icon "check" at bounding box center [1010, 389] width 15 height 15
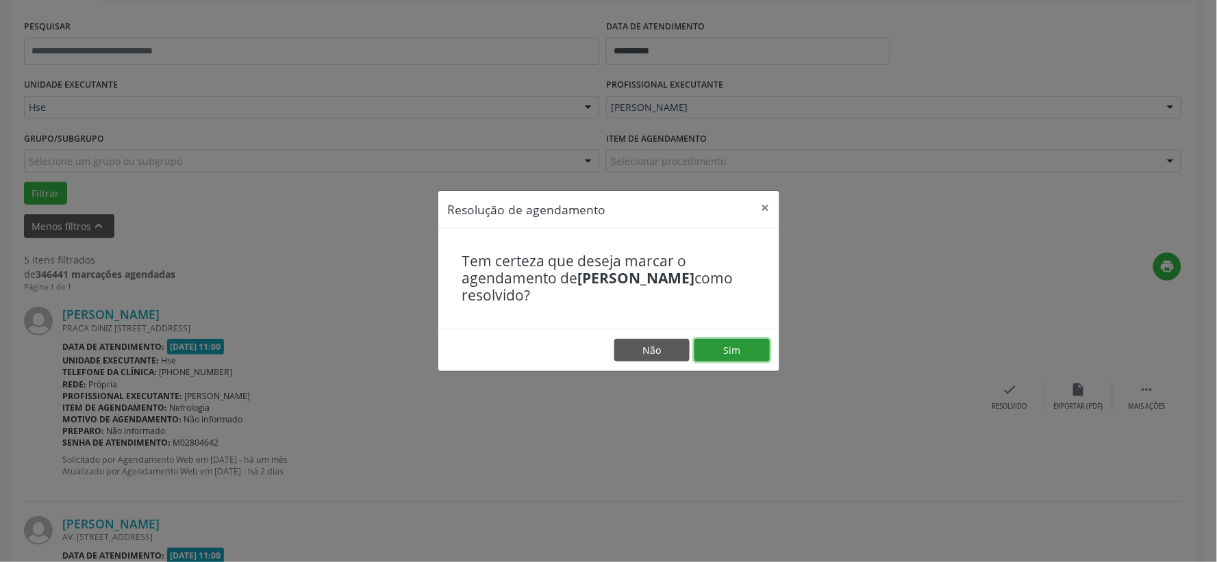
click at [742, 346] on button "Sim" at bounding box center [731, 350] width 75 height 23
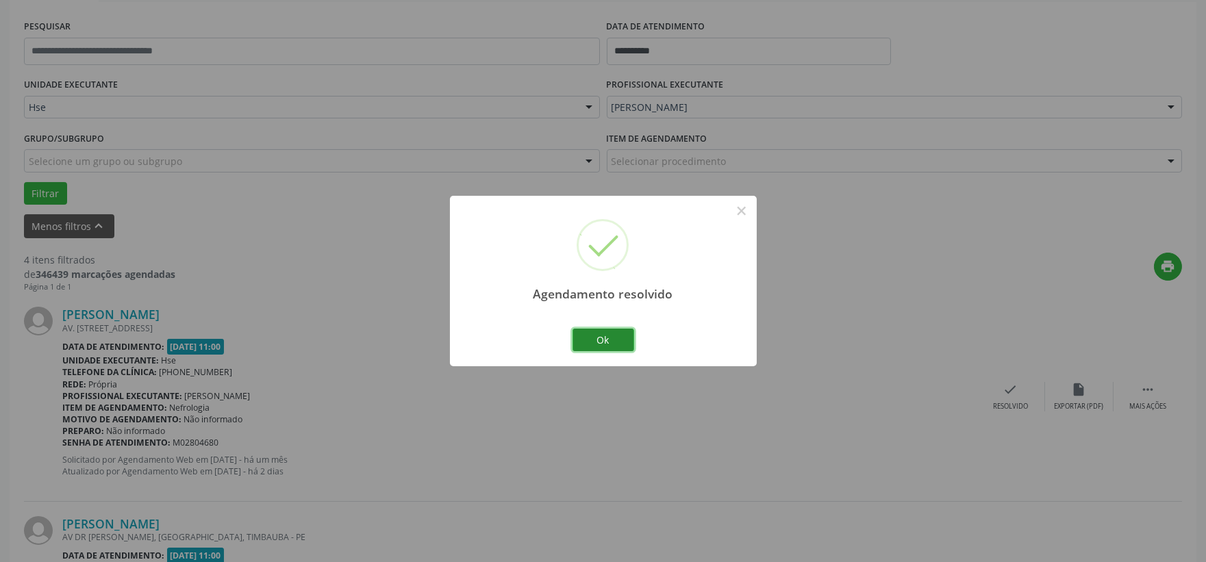
click at [607, 333] on button "Ok" at bounding box center [603, 340] width 62 height 23
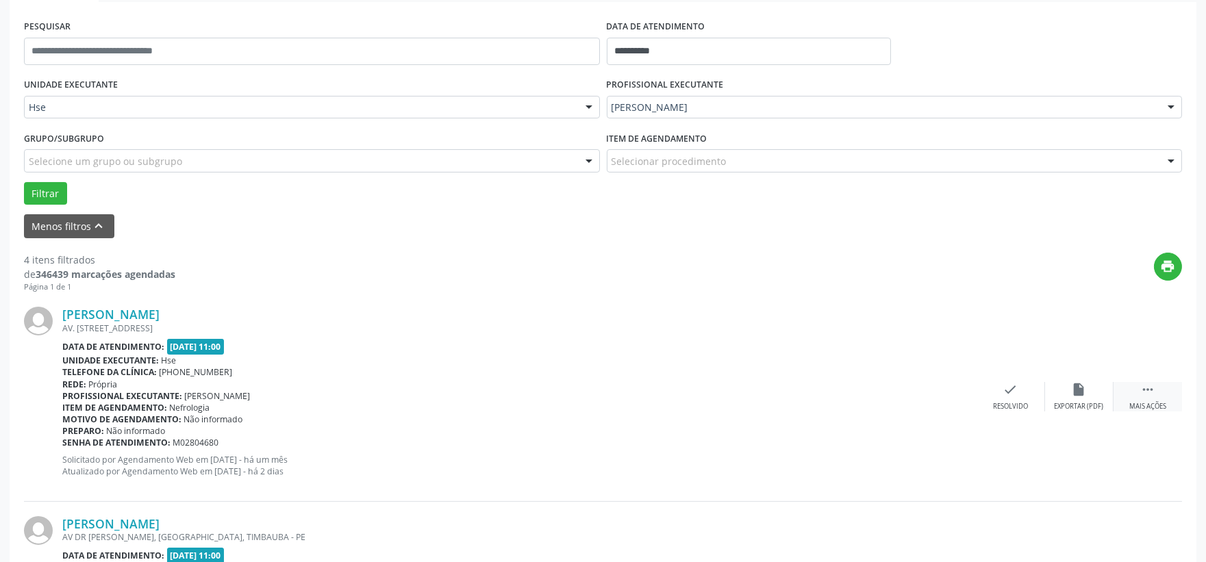
click at [1145, 390] on icon "" at bounding box center [1147, 389] width 15 height 15
click at [1085, 385] on icon "alarm_off" at bounding box center [1079, 389] width 15 height 15
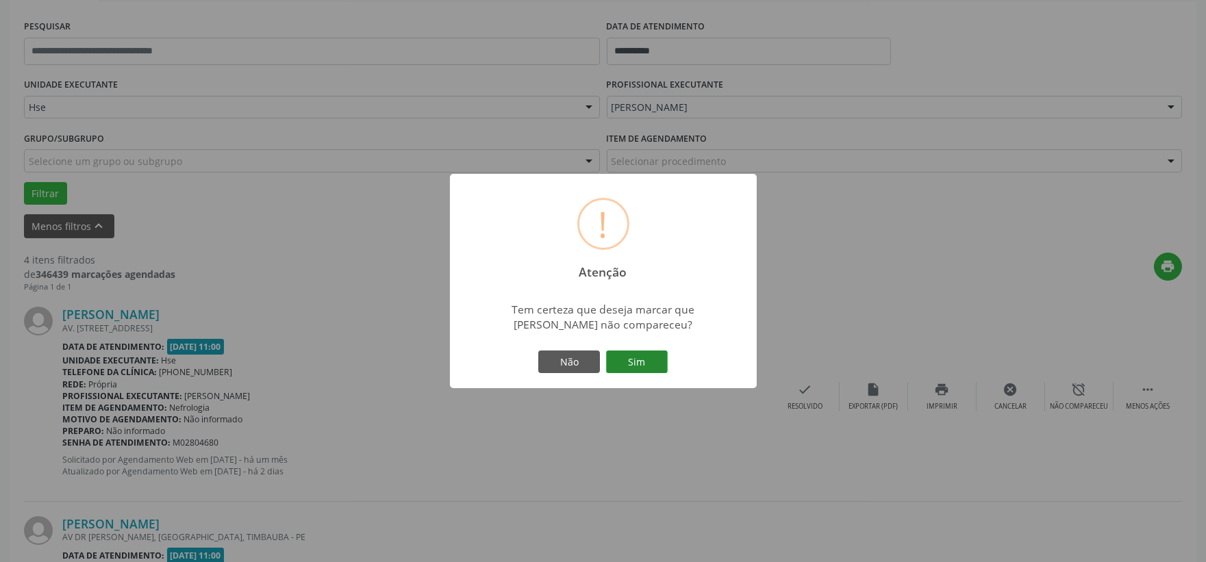
click at [641, 354] on button "Sim" at bounding box center [637, 362] width 62 height 23
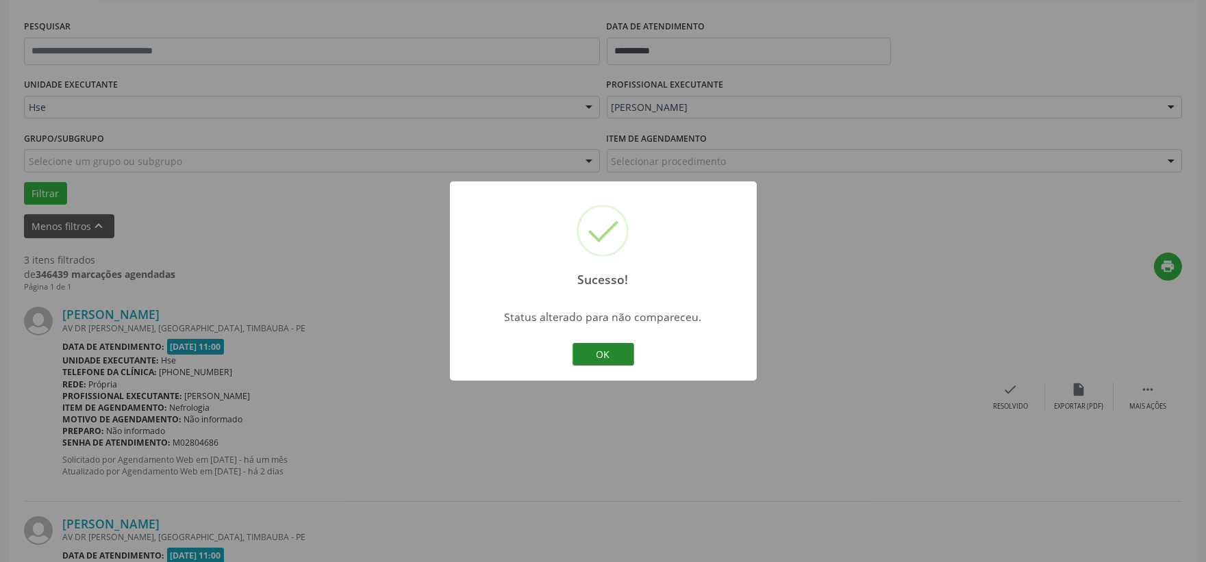
click at [604, 346] on button "OK" at bounding box center [603, 354] width 62 height 23
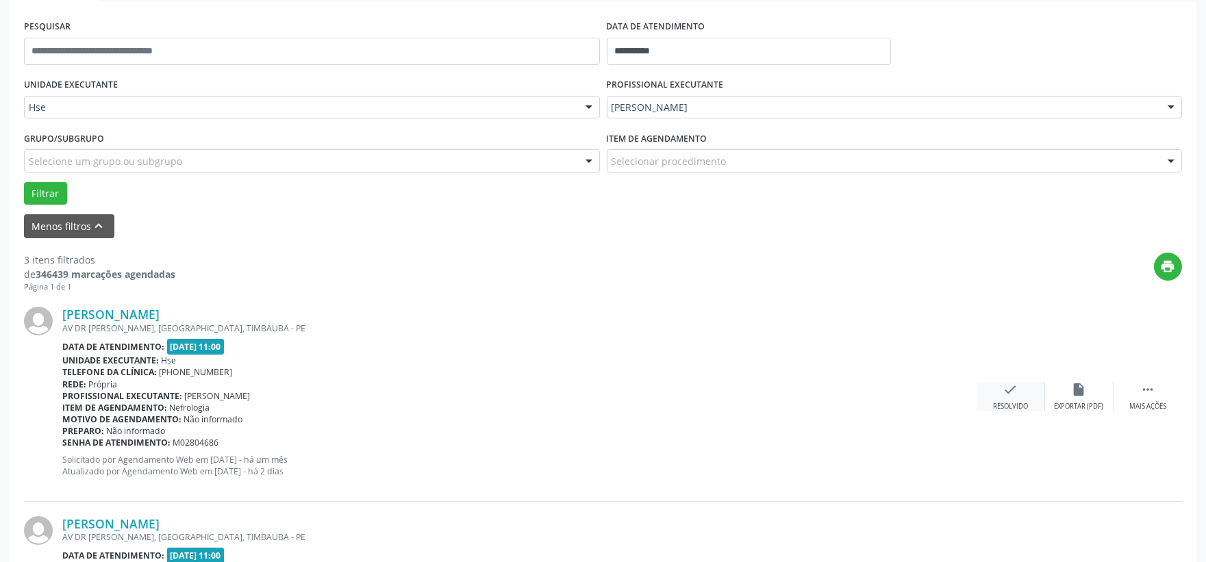
click at [1009, 395] on icon "check" at bounding box center [1010, 389] width 15 height 15
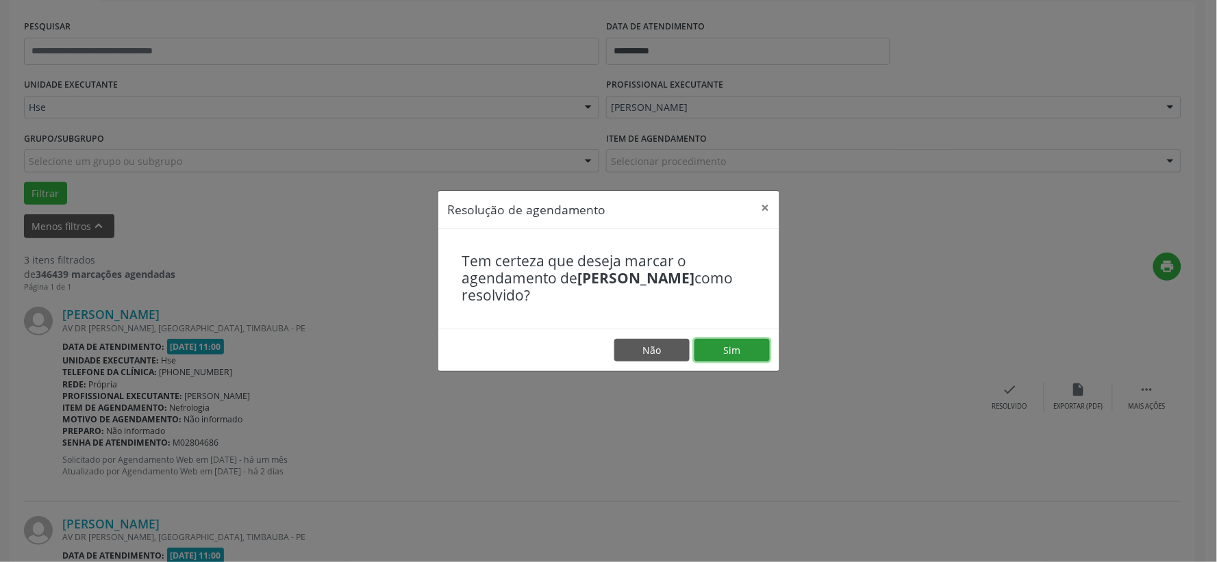
click at [737, 349] on button "Sim" at bounding box center [731, 350] width 75 height 23
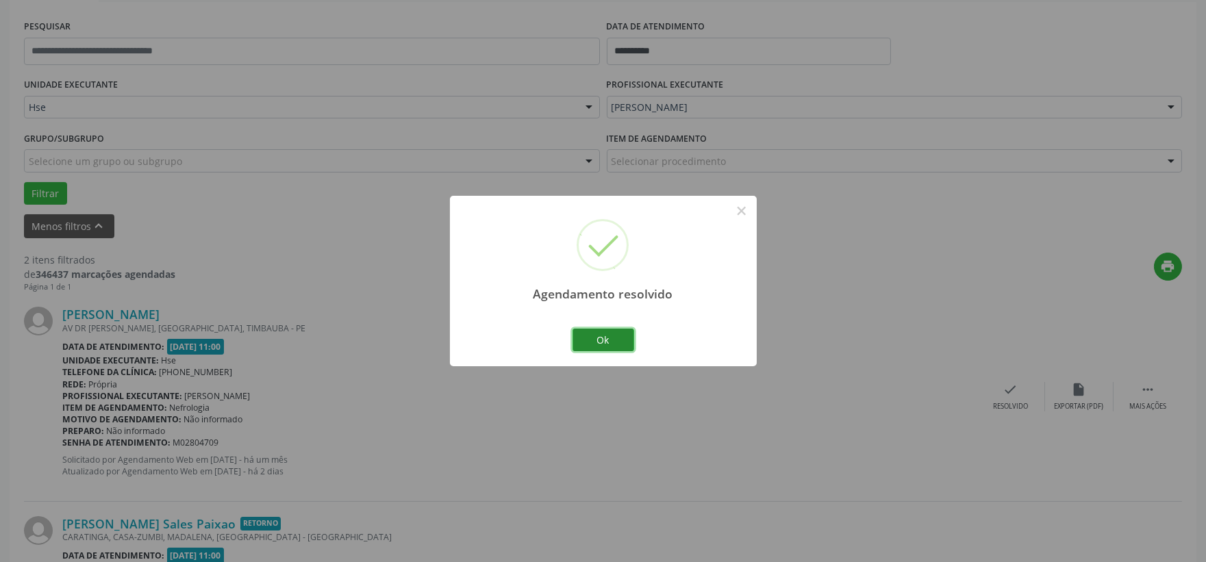
click at [605, 339] on button "Ok" at bounding box center [603, 340] width 62 height 23
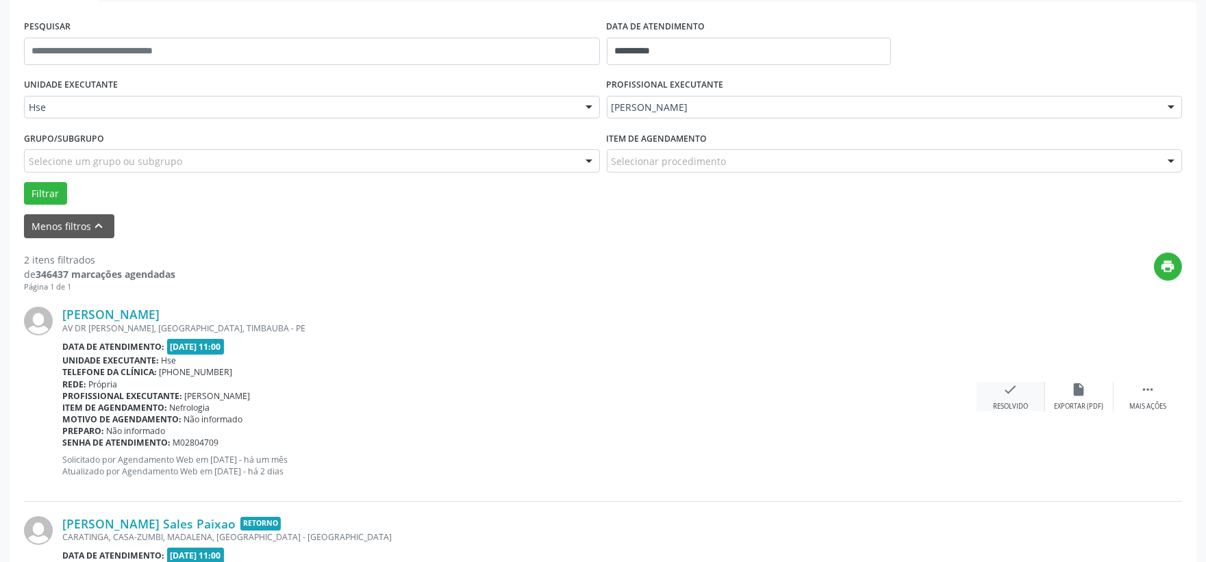
click at [1016, 386] on icon "check" at bounding box center [1010, 389] width 15 height 15
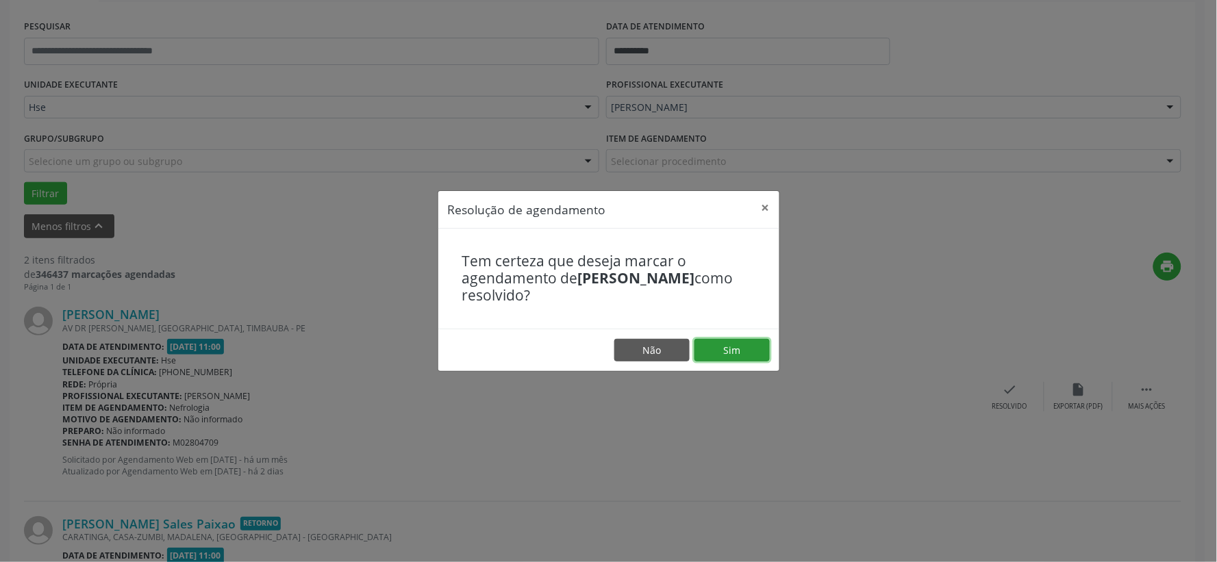
click at [735, 341] on button "Sim" at bounding box center [731, 350] width 75 height 23
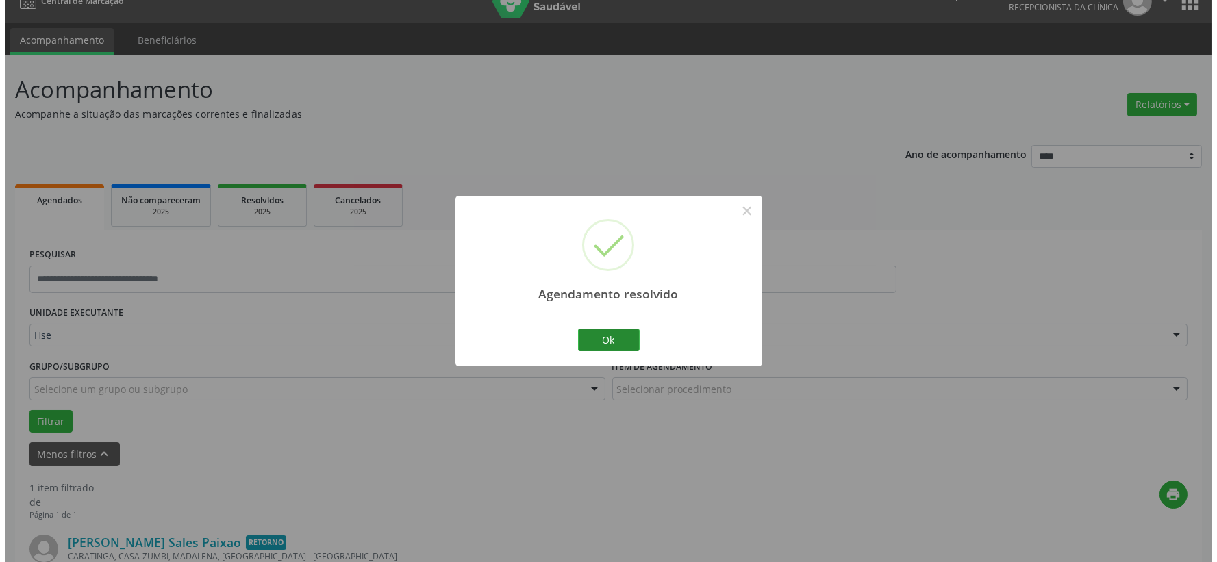
scroll to position [210, 0]
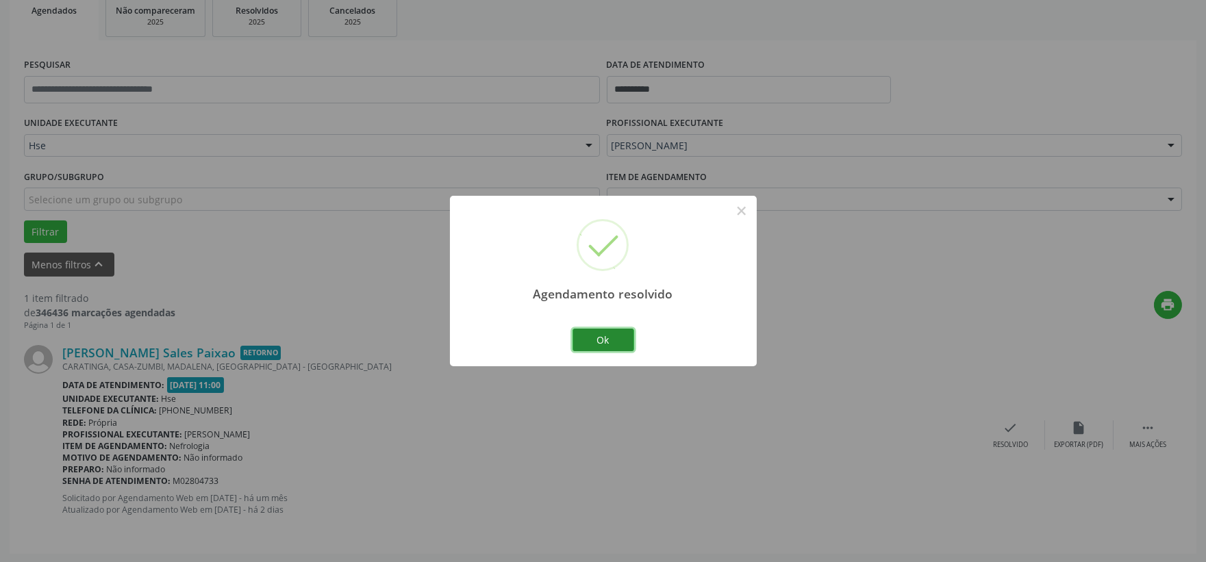
click at [600, 334] on button "Ok" at bounding box center [603, 340] width 62 height 23
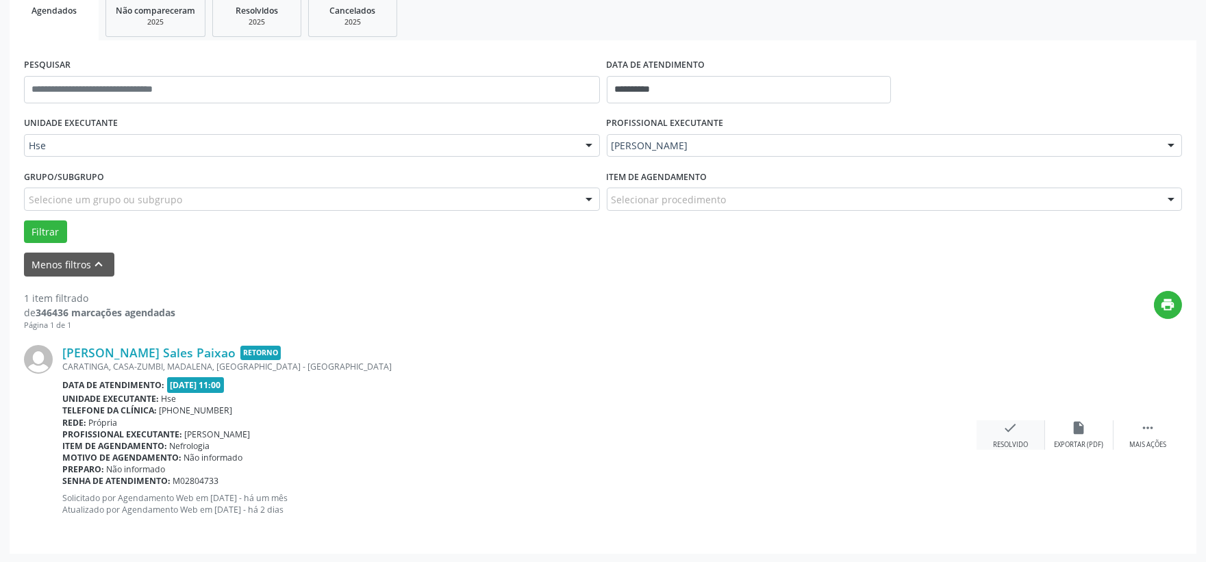
click at [1004, 430] on icon "check" at bounding box center [1010, 427] width 15 height 15
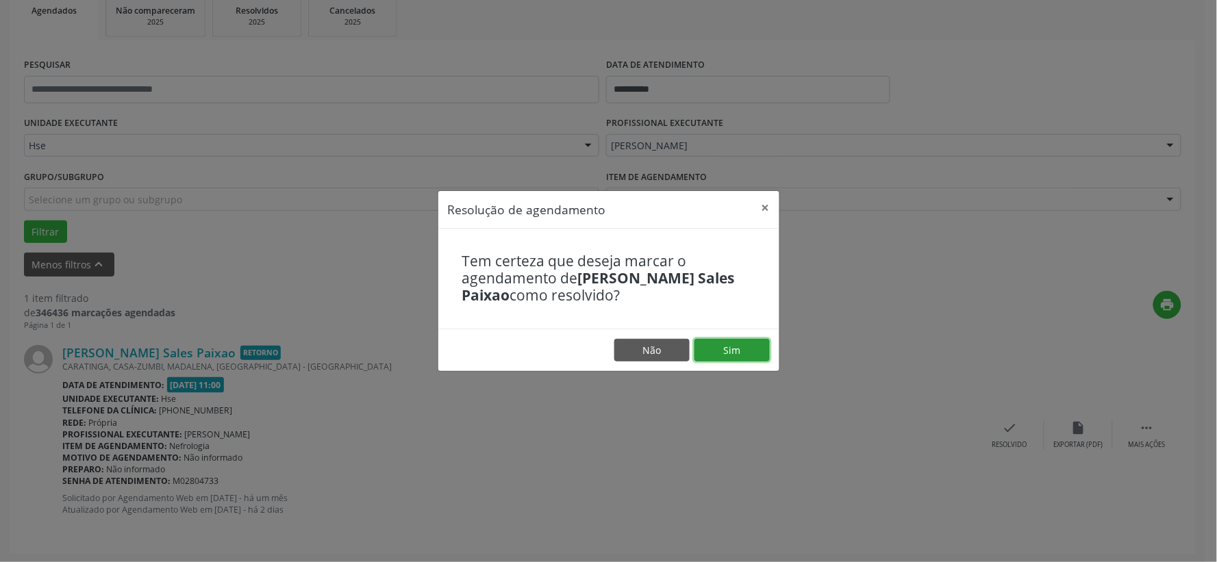
click at [726, 339] on button "Sim" at bounding box center [731, 350] width 75 height 23
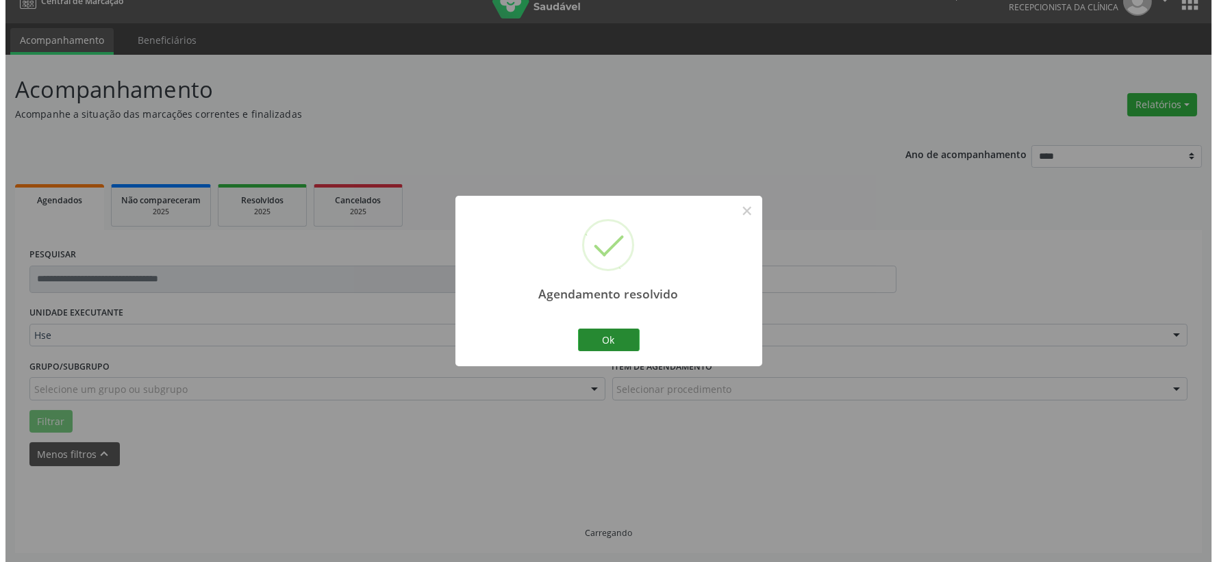
scroll to position [0, 0]
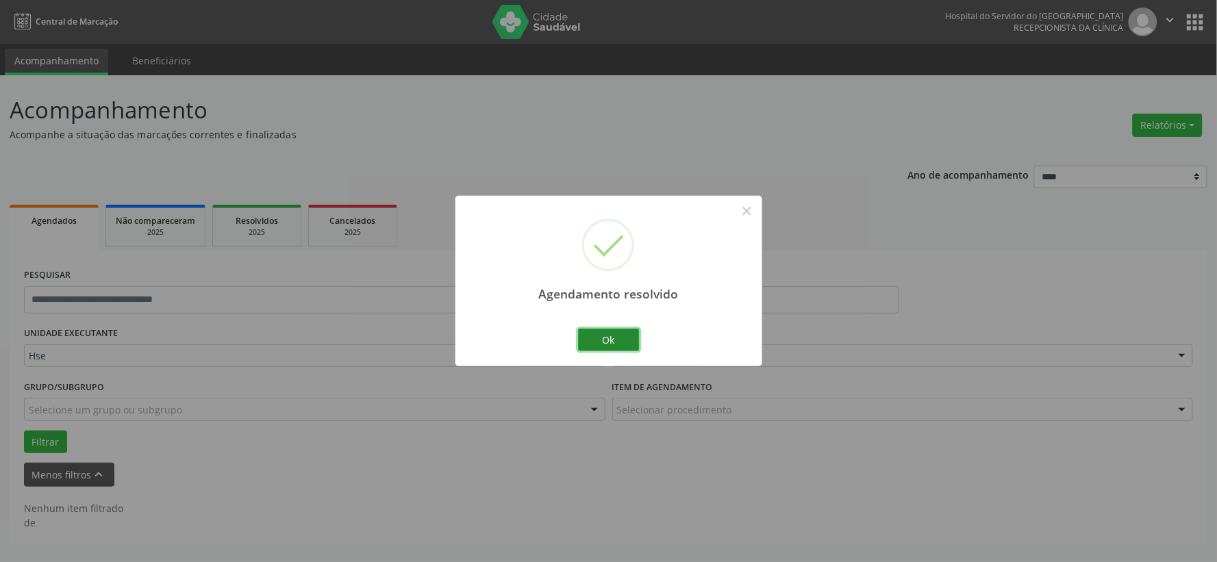
click at [613, 336] on button "Ok" at bounding box center [609, 340] width 62 height 23
